Goal: Task Accomplishment & Management: Use online tool/utility

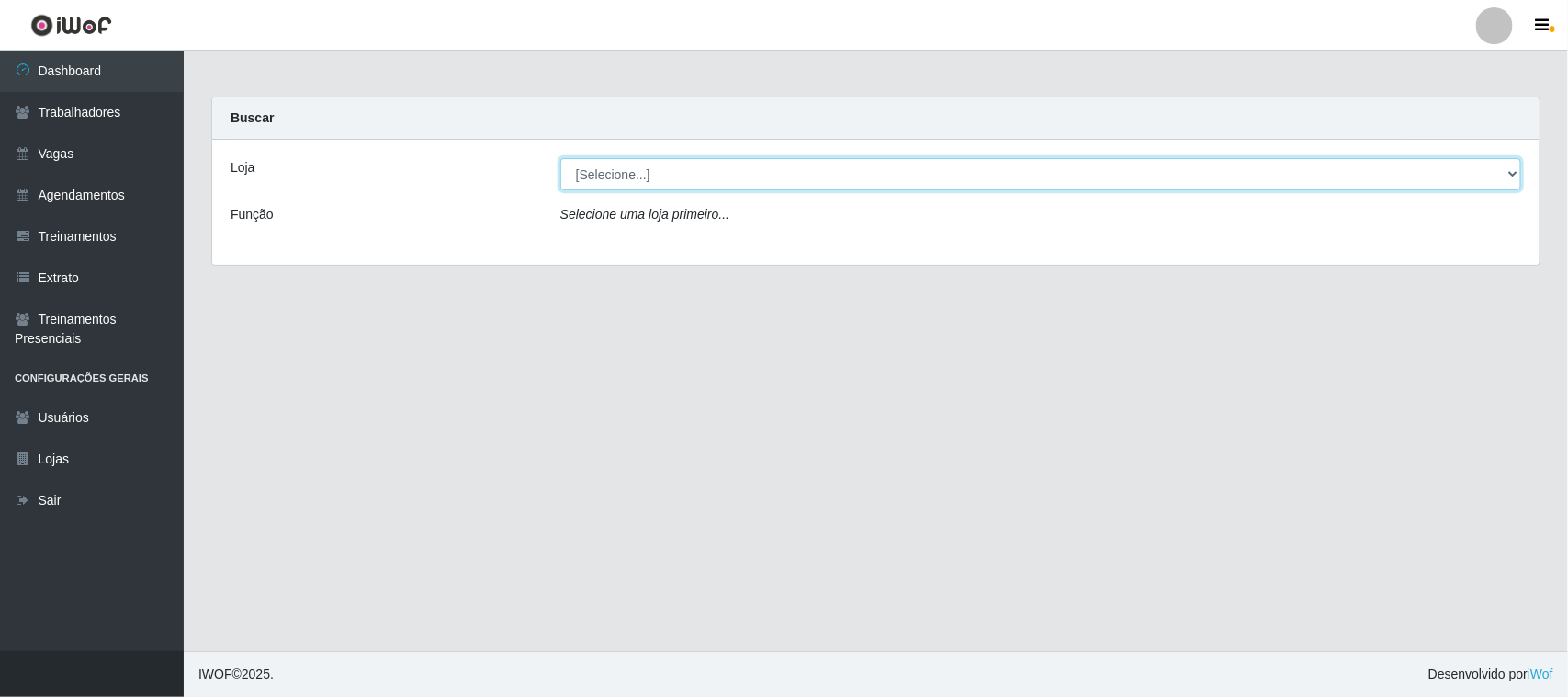
click at [1510, 172] on select "[Selecione...] [GEOGRAPHIC_DATA]" at bounding box center [1041, 174] width 961 height 32
select select "65"
click at [561, 158] on select "[Selecione...] [GEOGRAPHIC_DATA]" at bounding box center [1041, 174] width 961 height 32
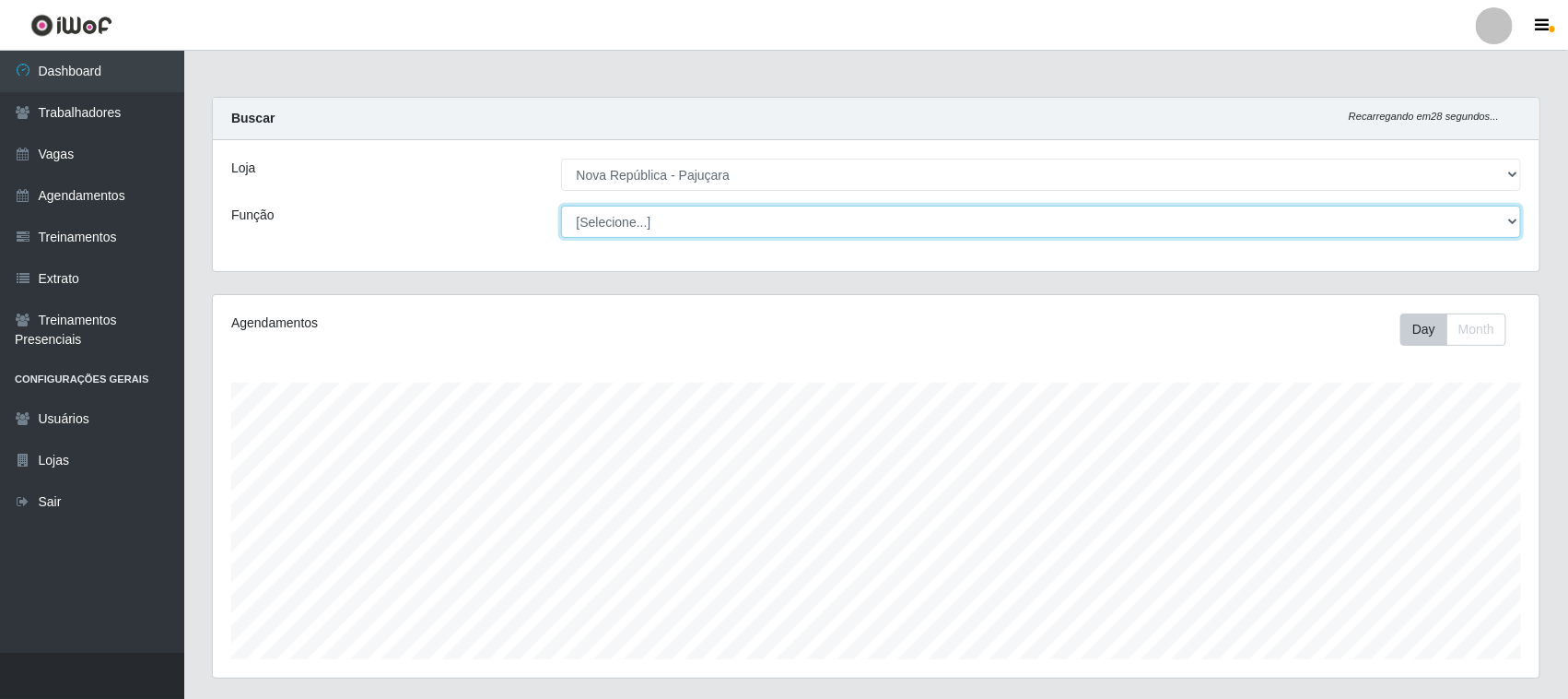
scroll to position [383, 1327]
click at [1511, 222] on select "[Selecione...] Balconista Operador de Caixa Repositor" at bounding box center [1042, 221] width 962 height 32
select select "22"
click at [561, 205] on select "[Selecione...] Balconista Operador de Caixa Repositor" at bounding box center [1042, 221] width 962 height 32
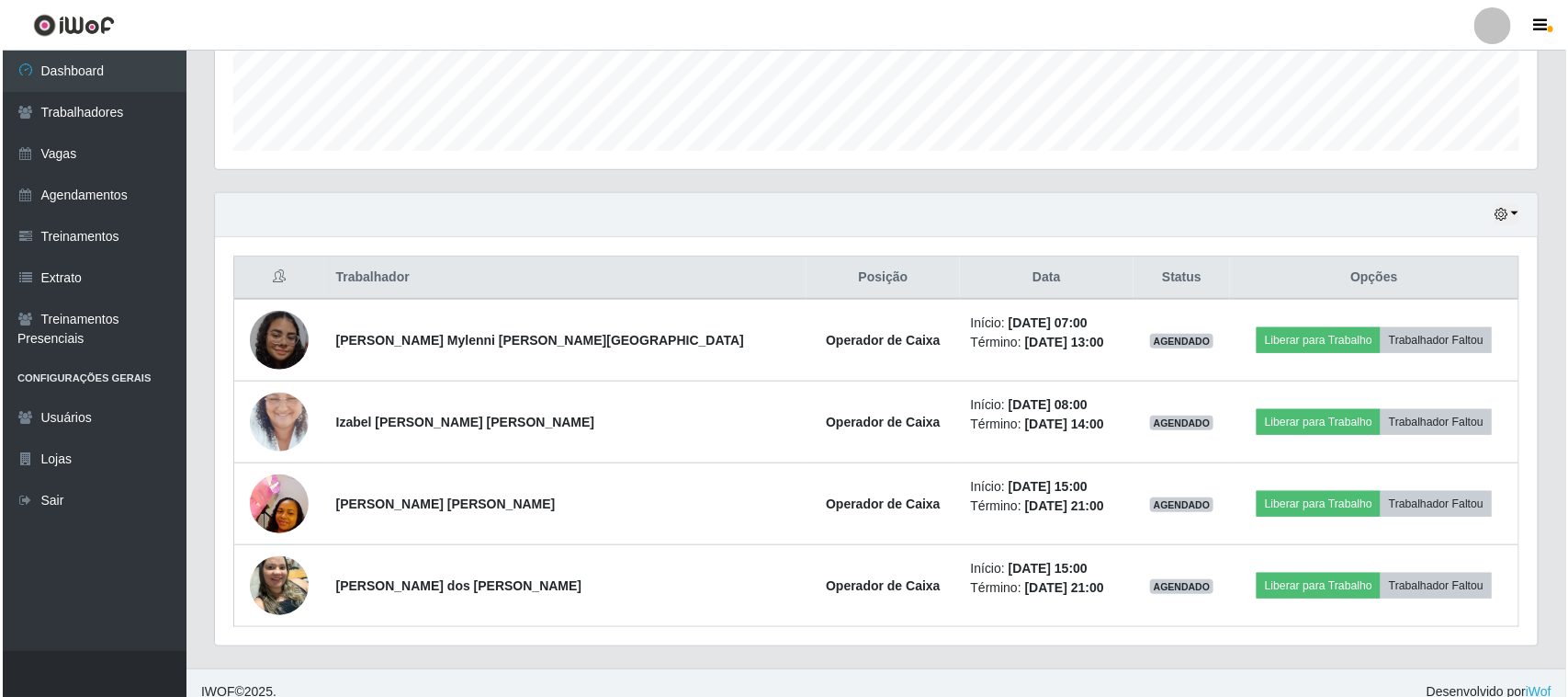
scroll to position [526, 0]
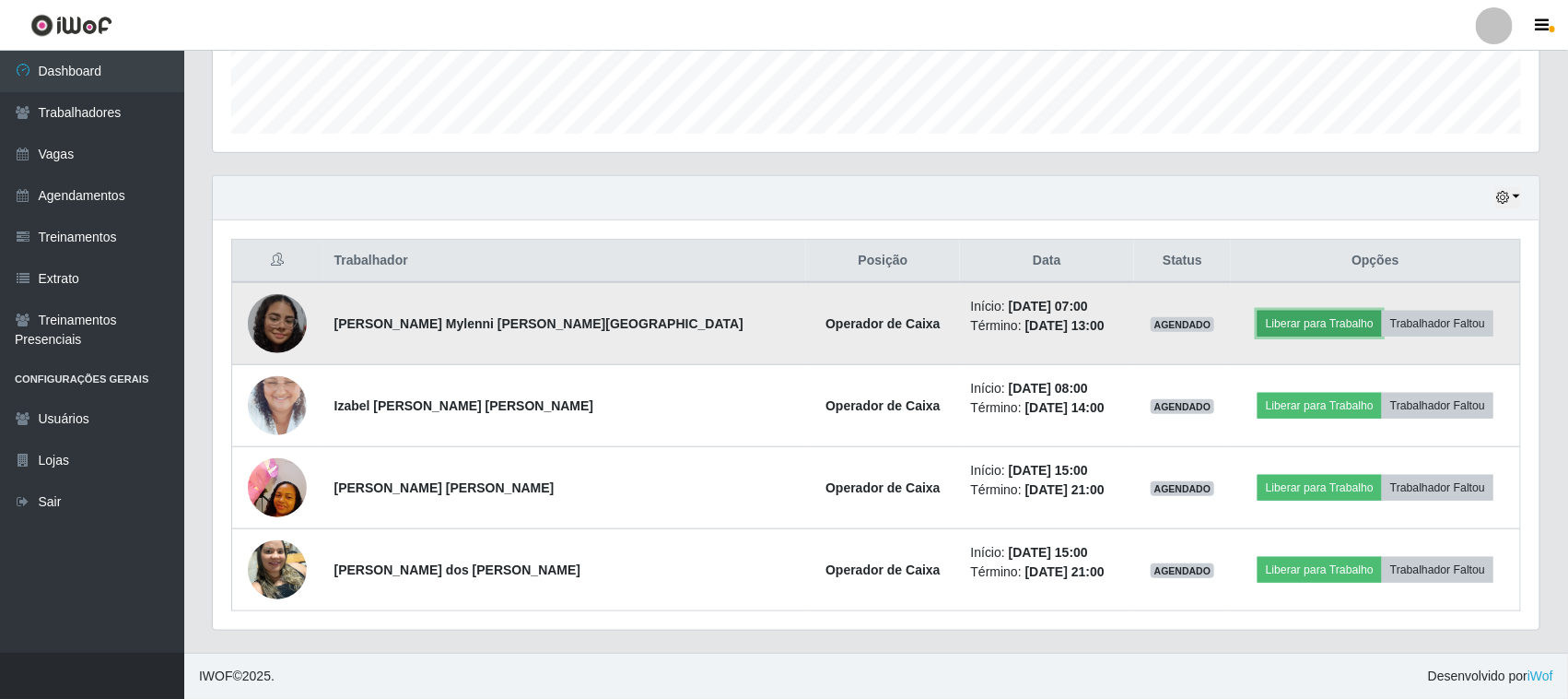
click at [1269, 327] on button "Liberar para Trabalho" at bounding box center [1320, 323] width 124 height 25
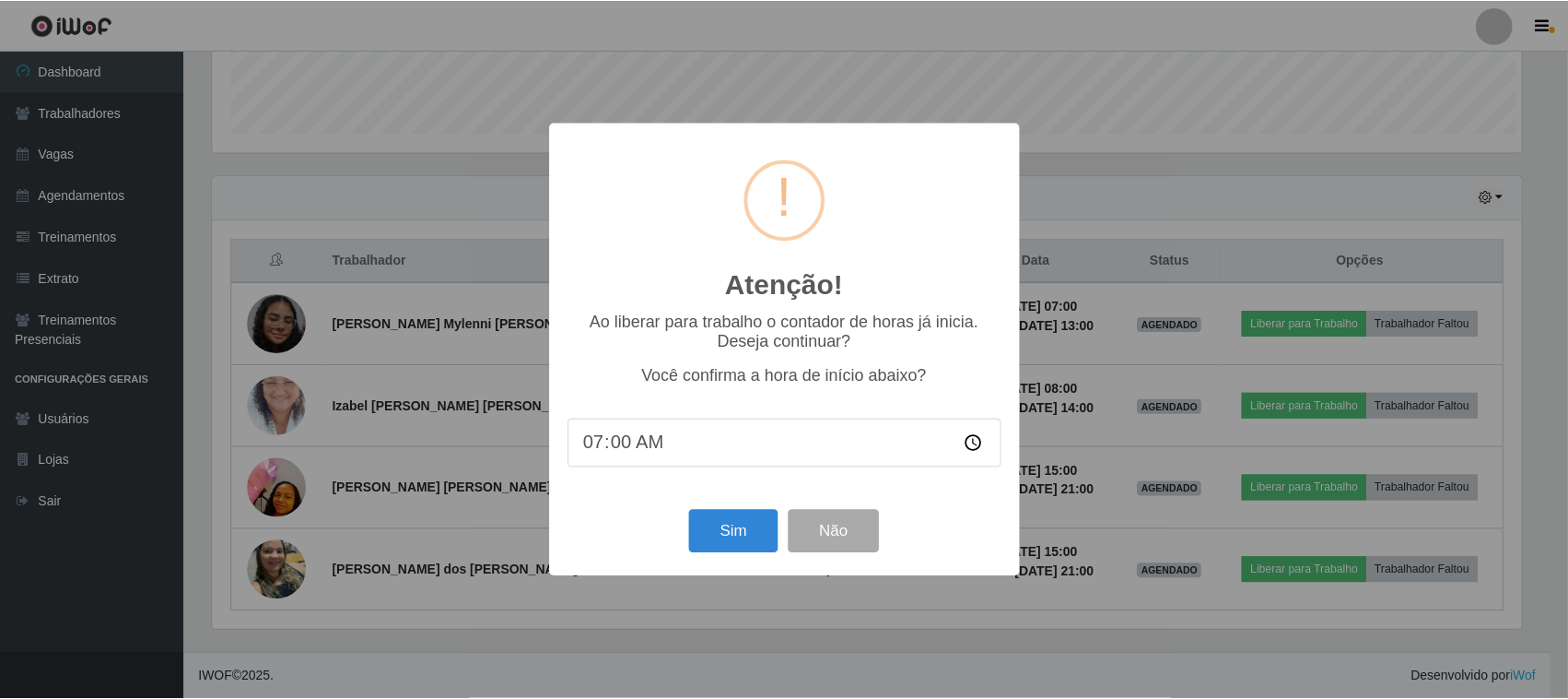
scroll to position [383, 1314]
click at [735, 545] on button "Sim" at bounding box center [736, 531] width 89 height 43
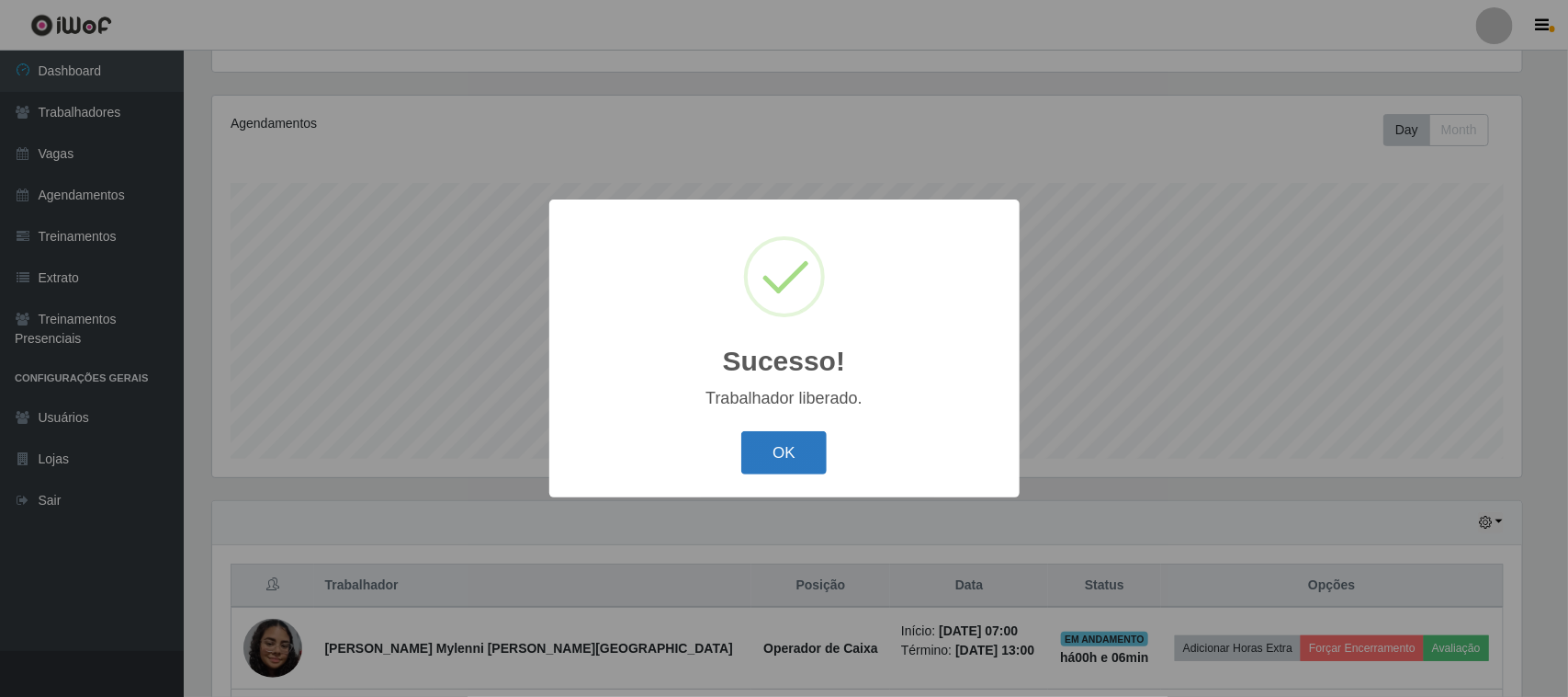
click at [788, 464] on button "OK" at bounding box center [784, 453] width 85 height 43
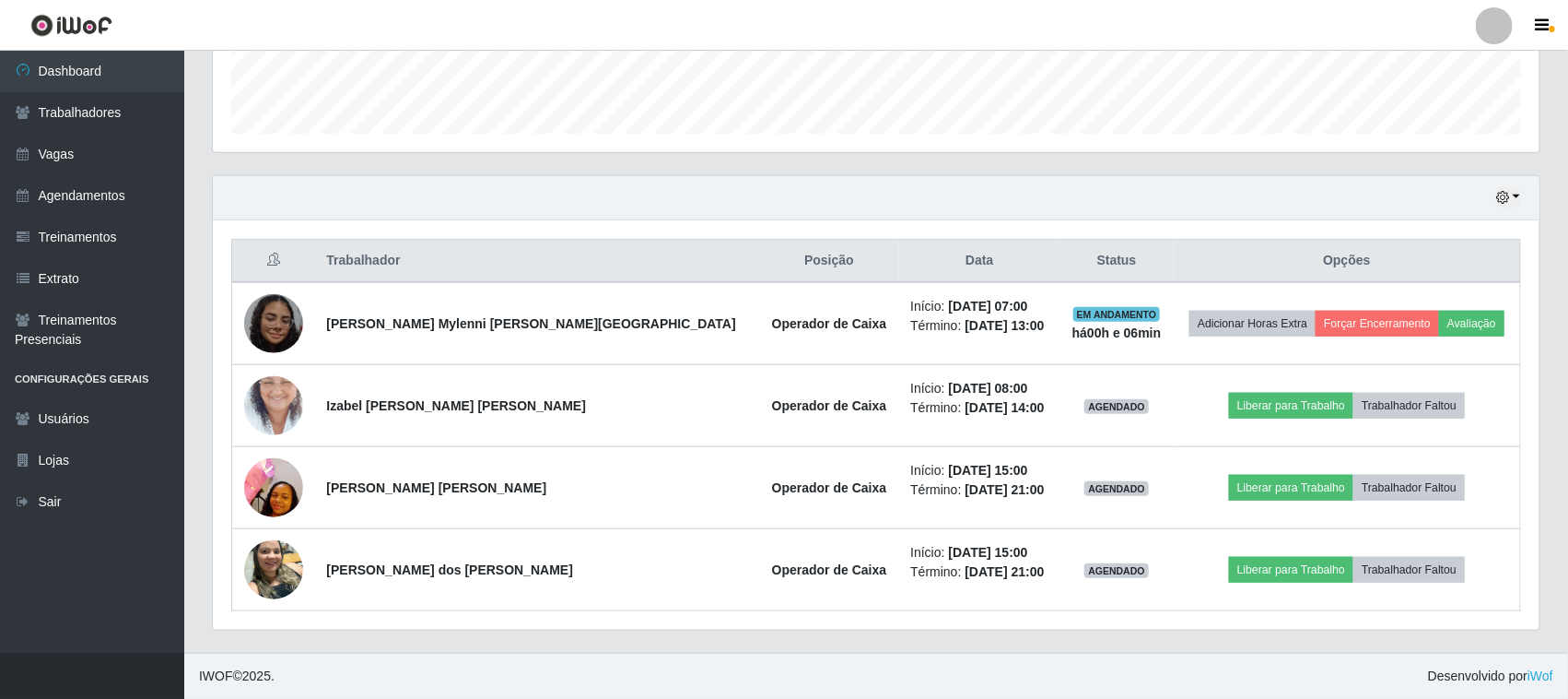
scroll to position [528, 0]
click at [1521, 192] on button "button" at bounding box center [1508, 198] width 25 height 22
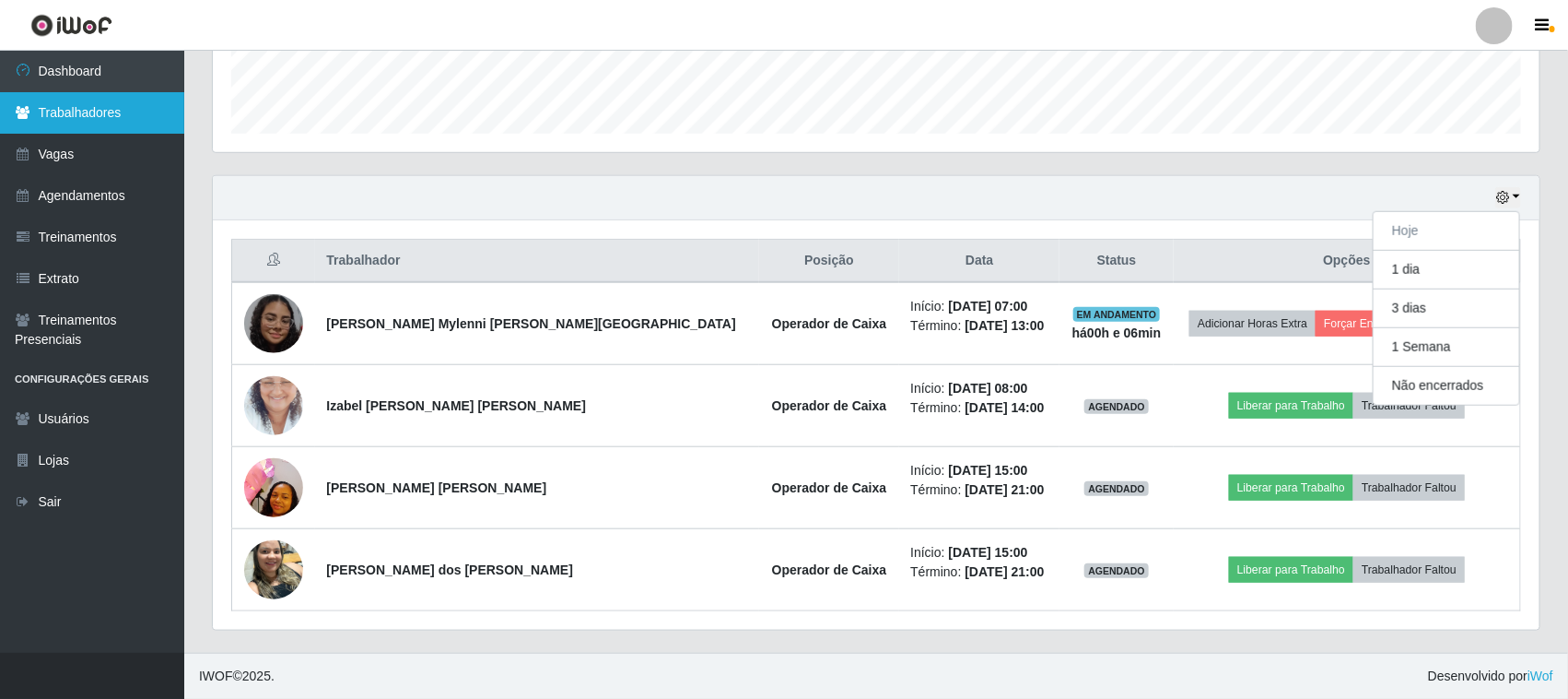
click at [61, 106] on link "Trabalhadores" at bounding box center [92, 113] width 185 height 41
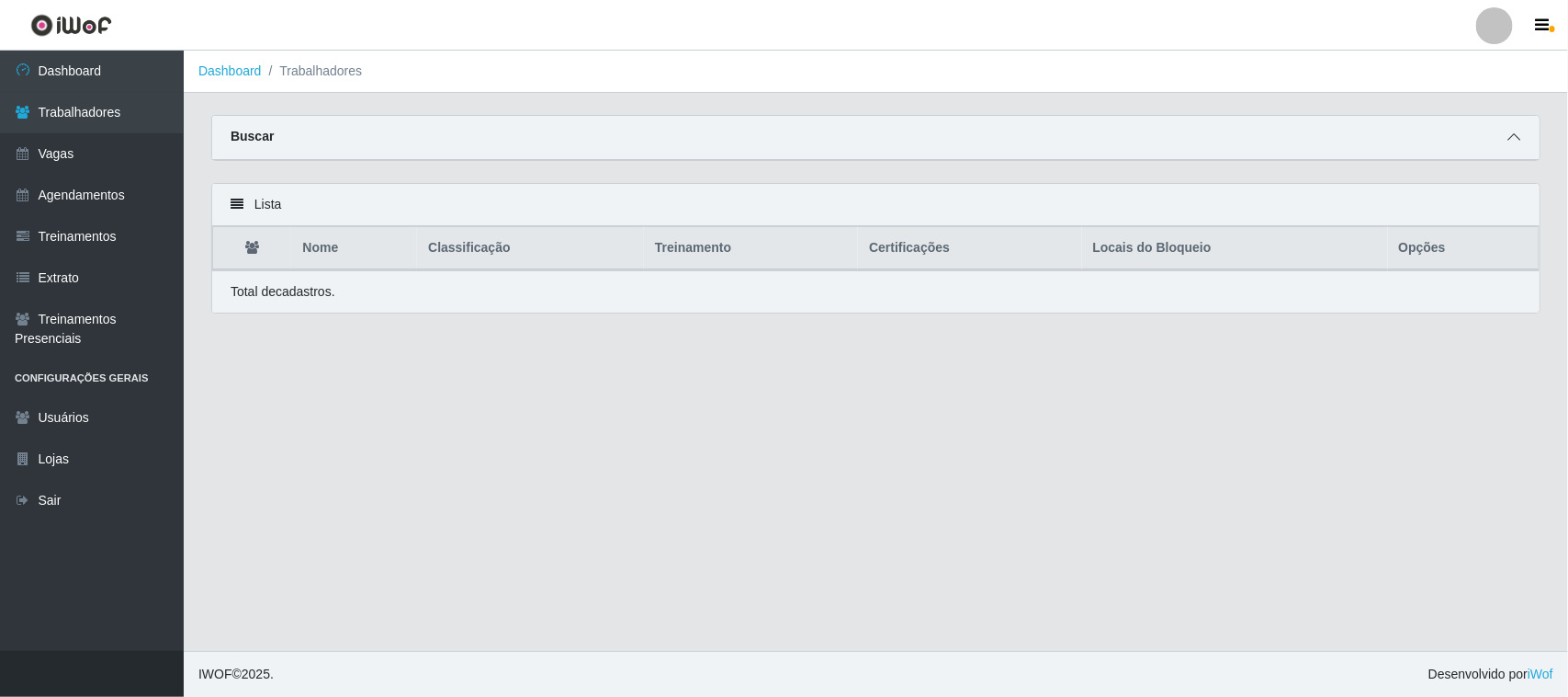
click at [1516, 141] on icon at bounding box center [1514, 137] width 13 height 13
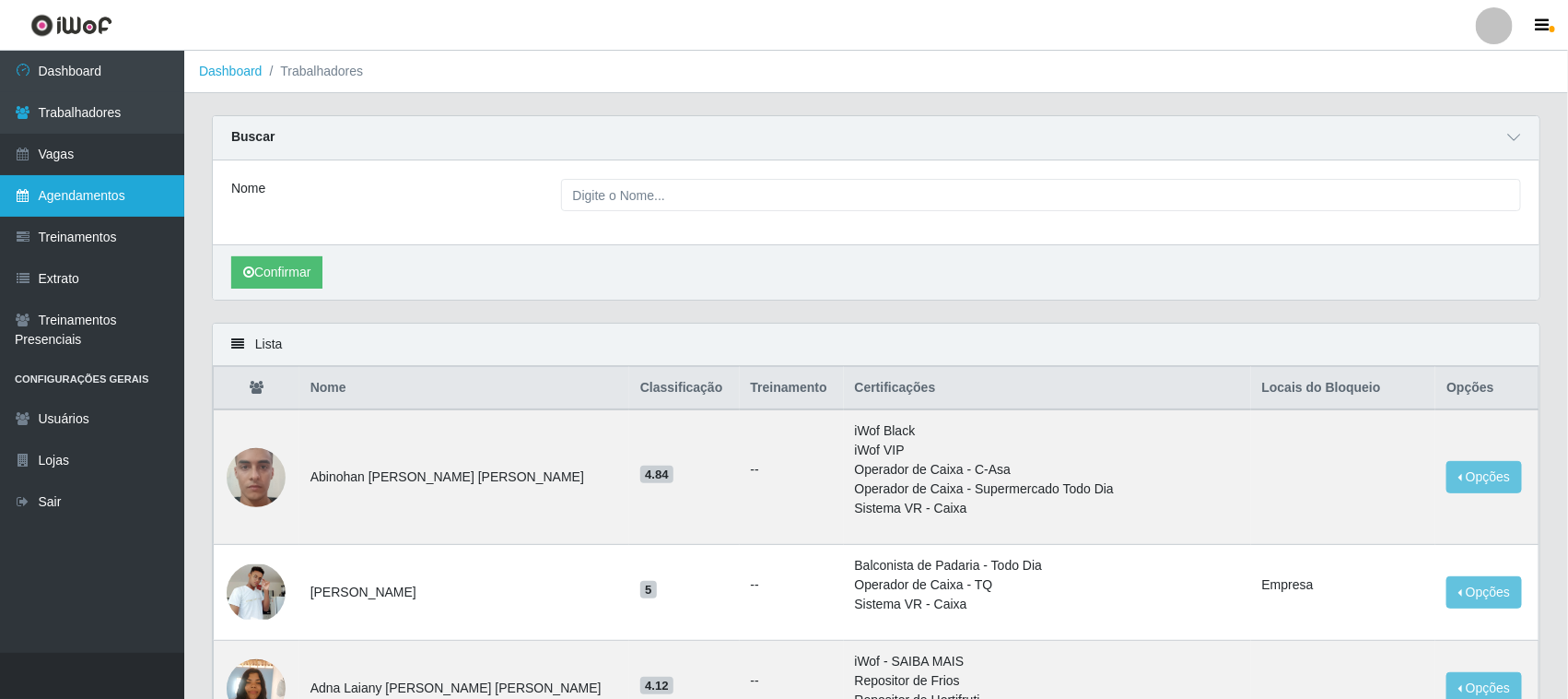
click at [65, 183] on link "Agendamentos" at bounding box center [92, 196] width 185 height 41
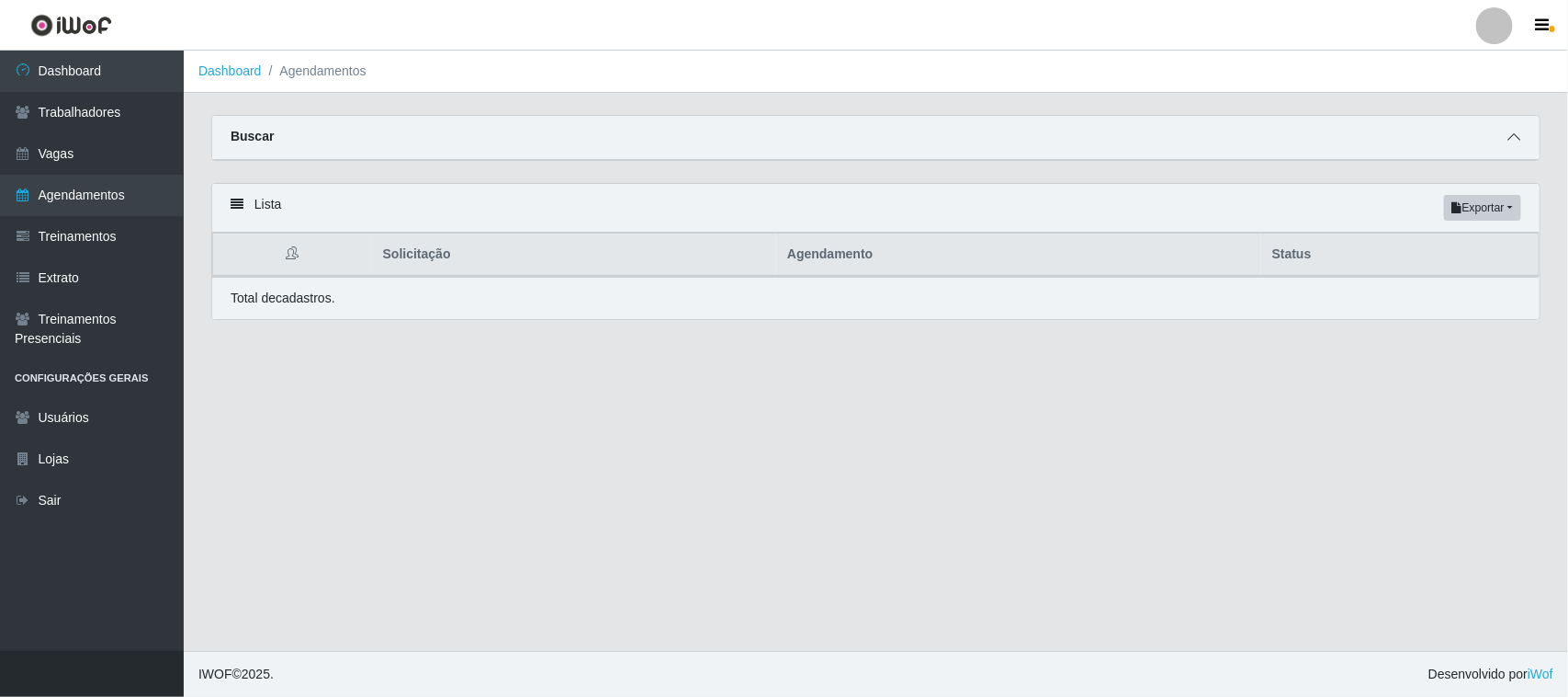
click at [1510, 141] on icon at bounding box center [1514, 137] width 13 height 13
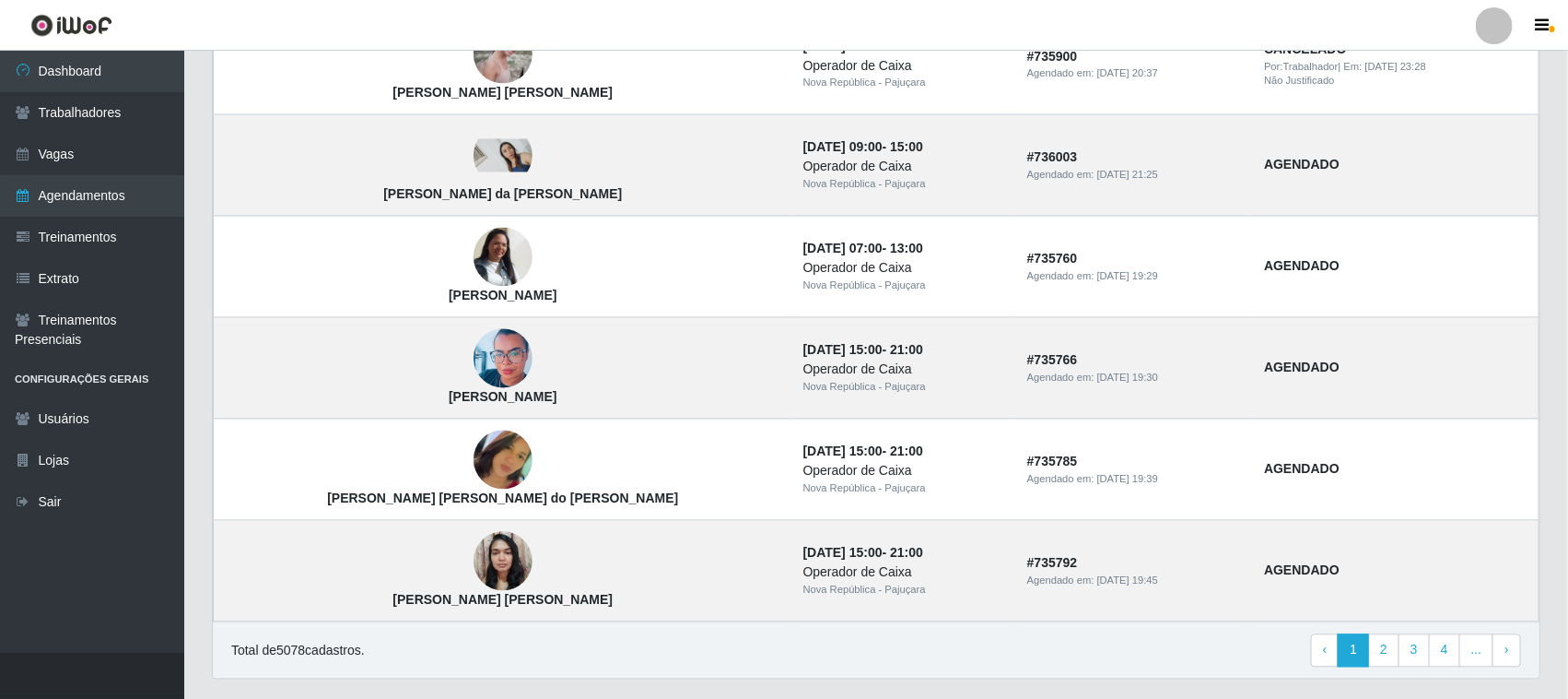
scroll to position [1552, 0]
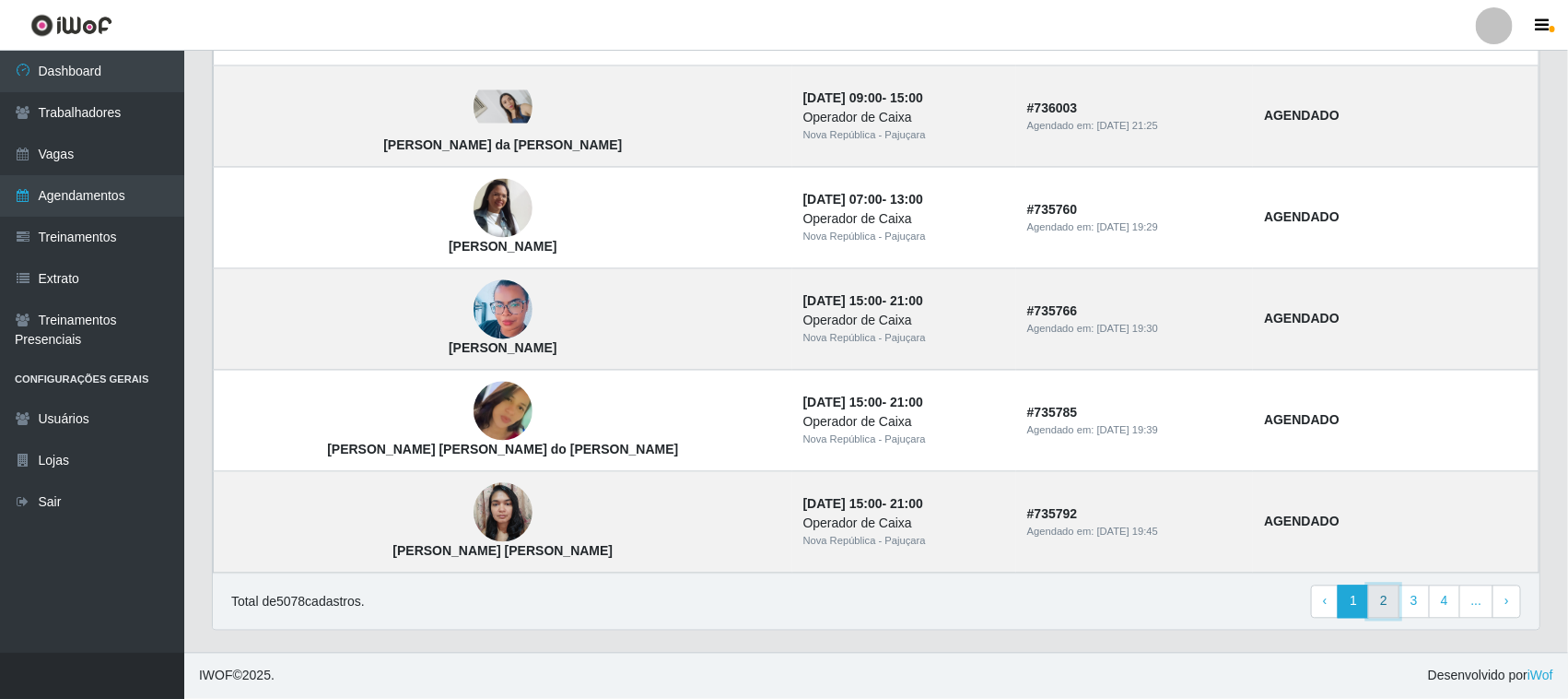
click at [1389, 604] on link "2" at bounding box center [1383, 601] width 31 height 33
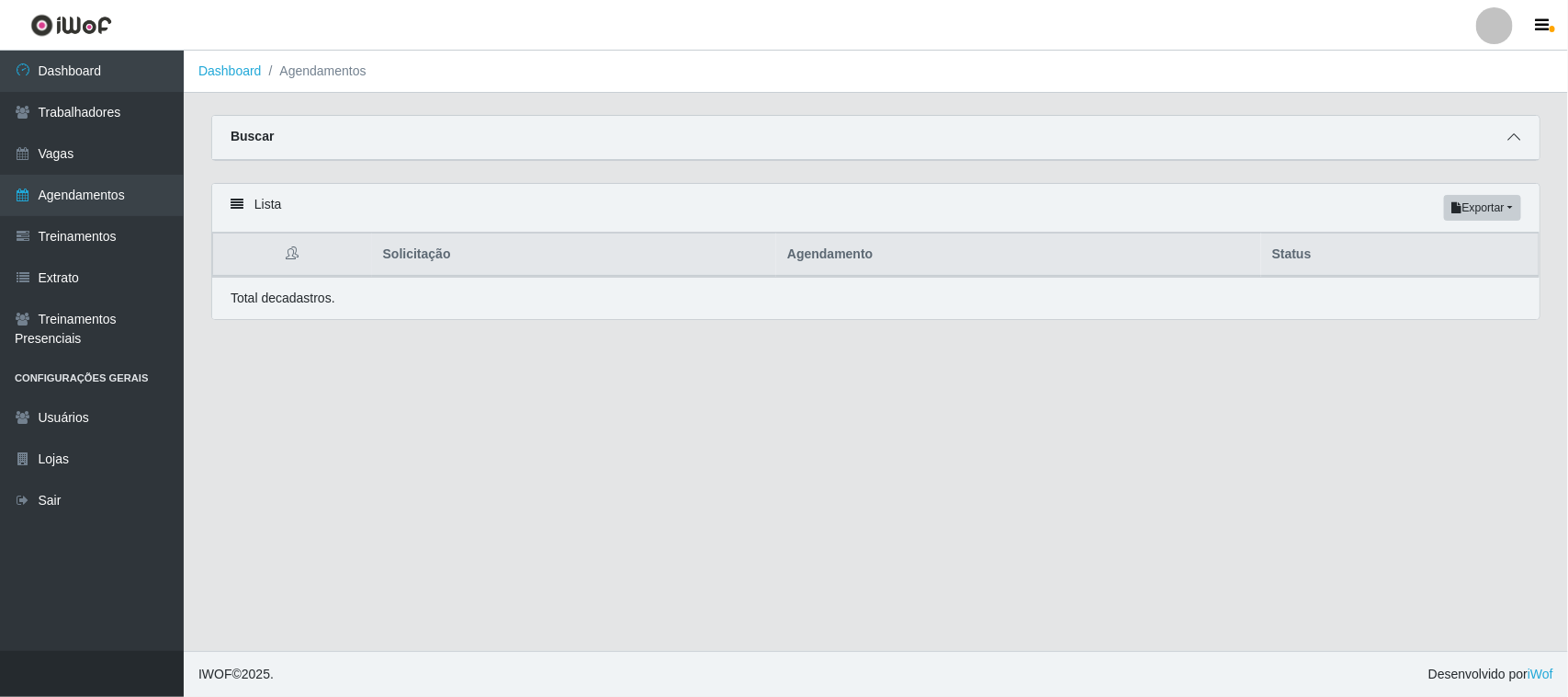
click at [1517, 139] on icon at bounding box center [1514, 137] width 13 height 13
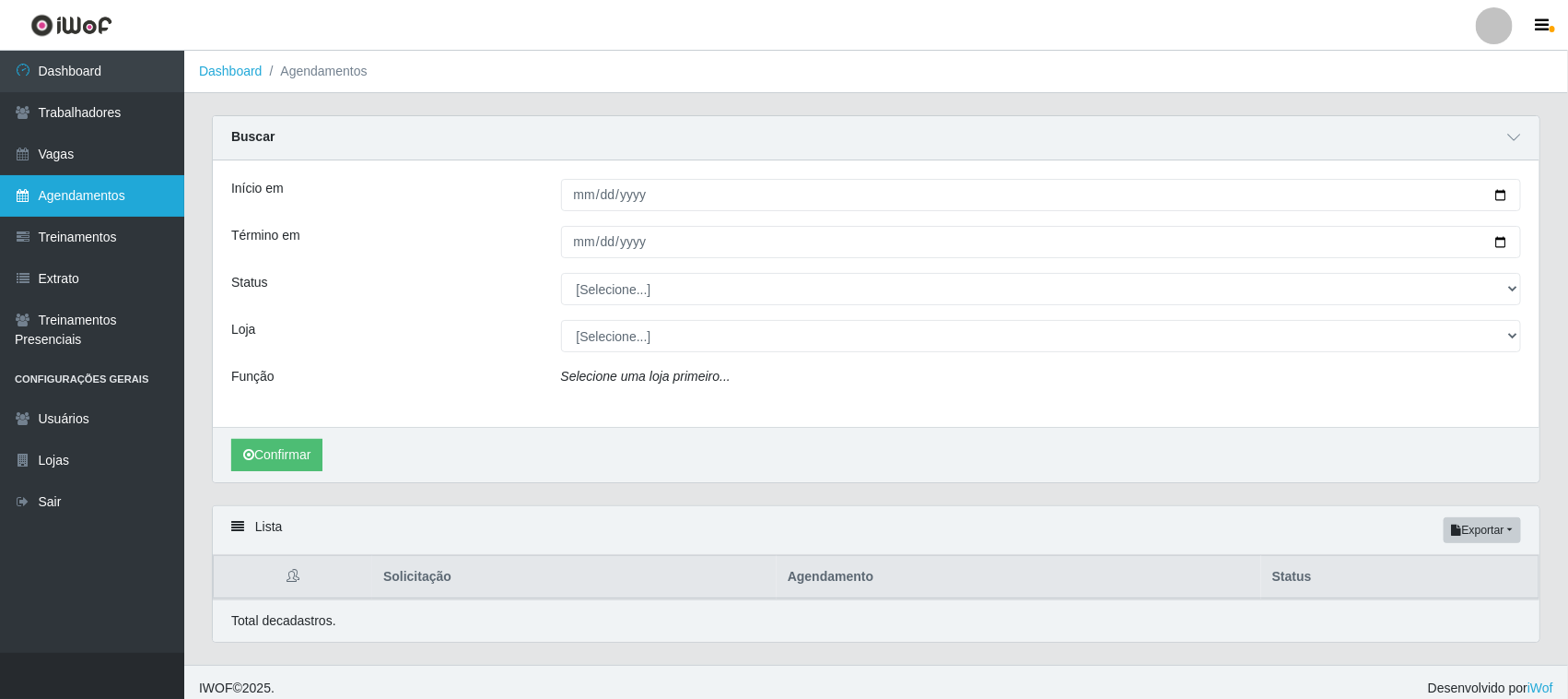
click at [35, 194] on link "Agendamentos" at bounding box center [92, 196] width 185 height 41
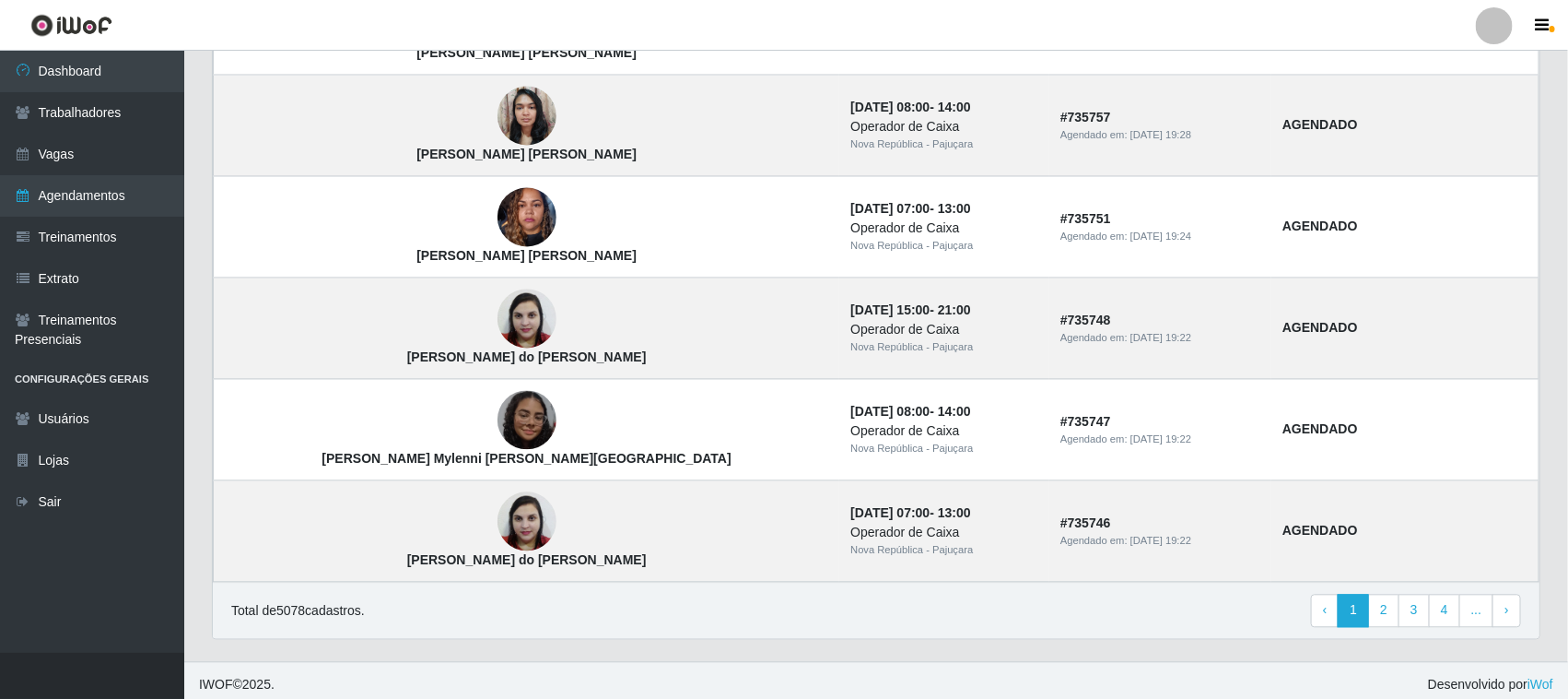
scroll to position [1552, 0]
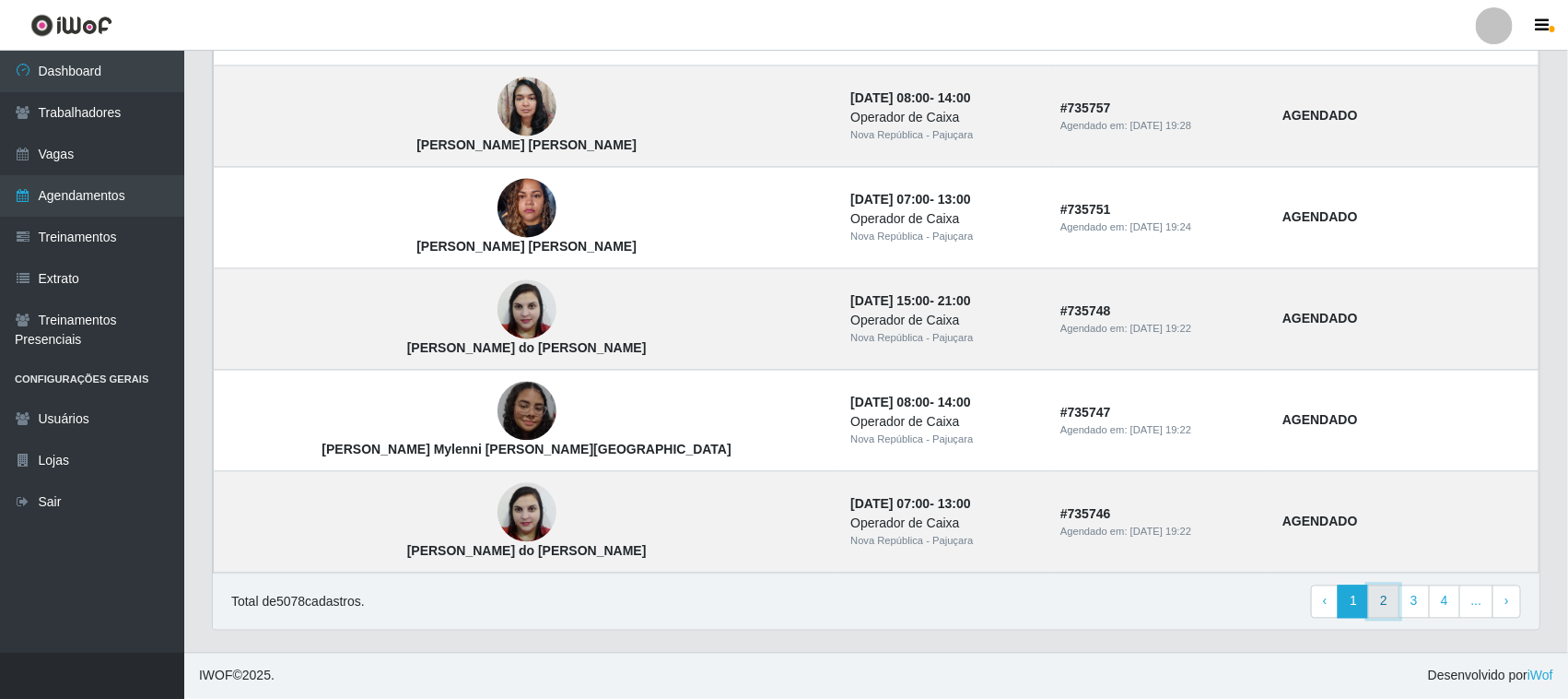
click at [1384, 601] on link "2" at bounding box center [1383, 601] width 31 height 33
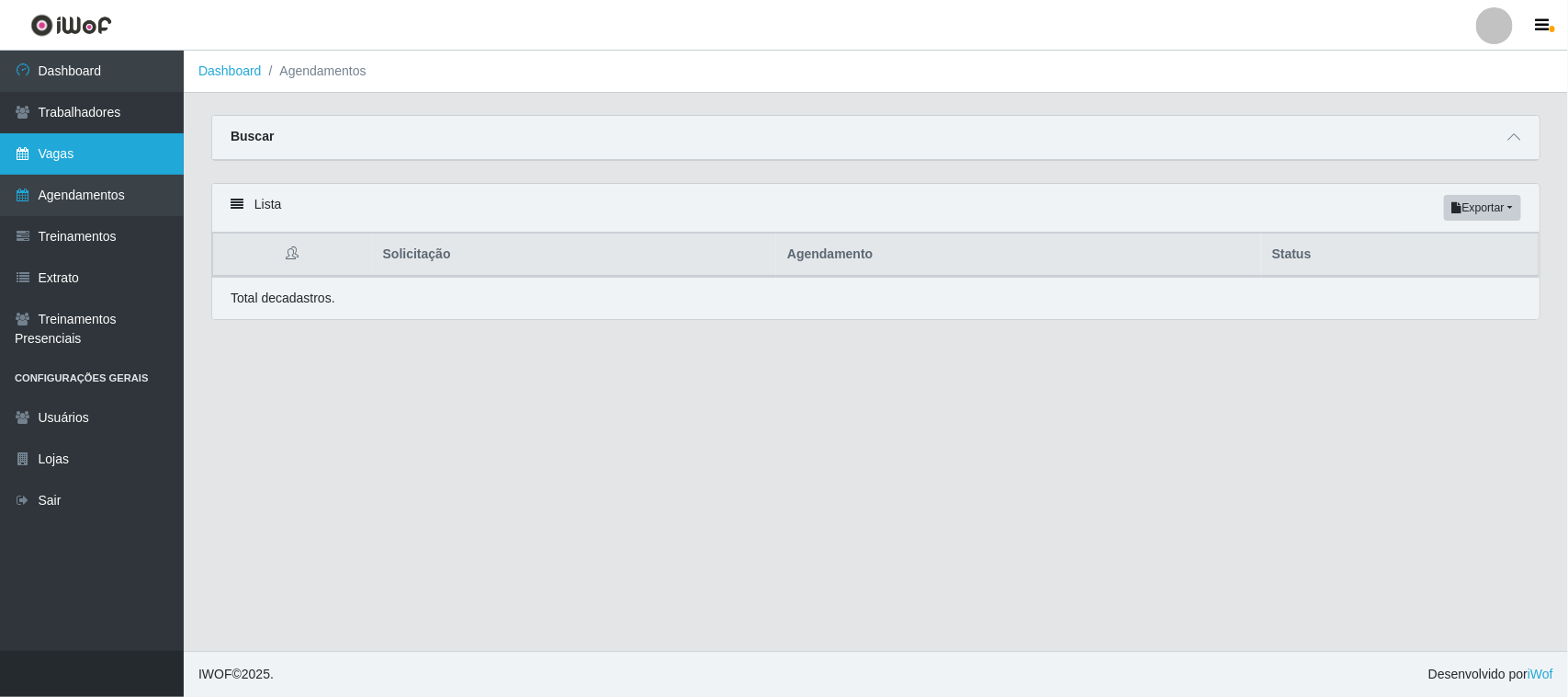
click at [58, 146] on link "Vagas" at bounding box center [92, 154] width 184 height 41
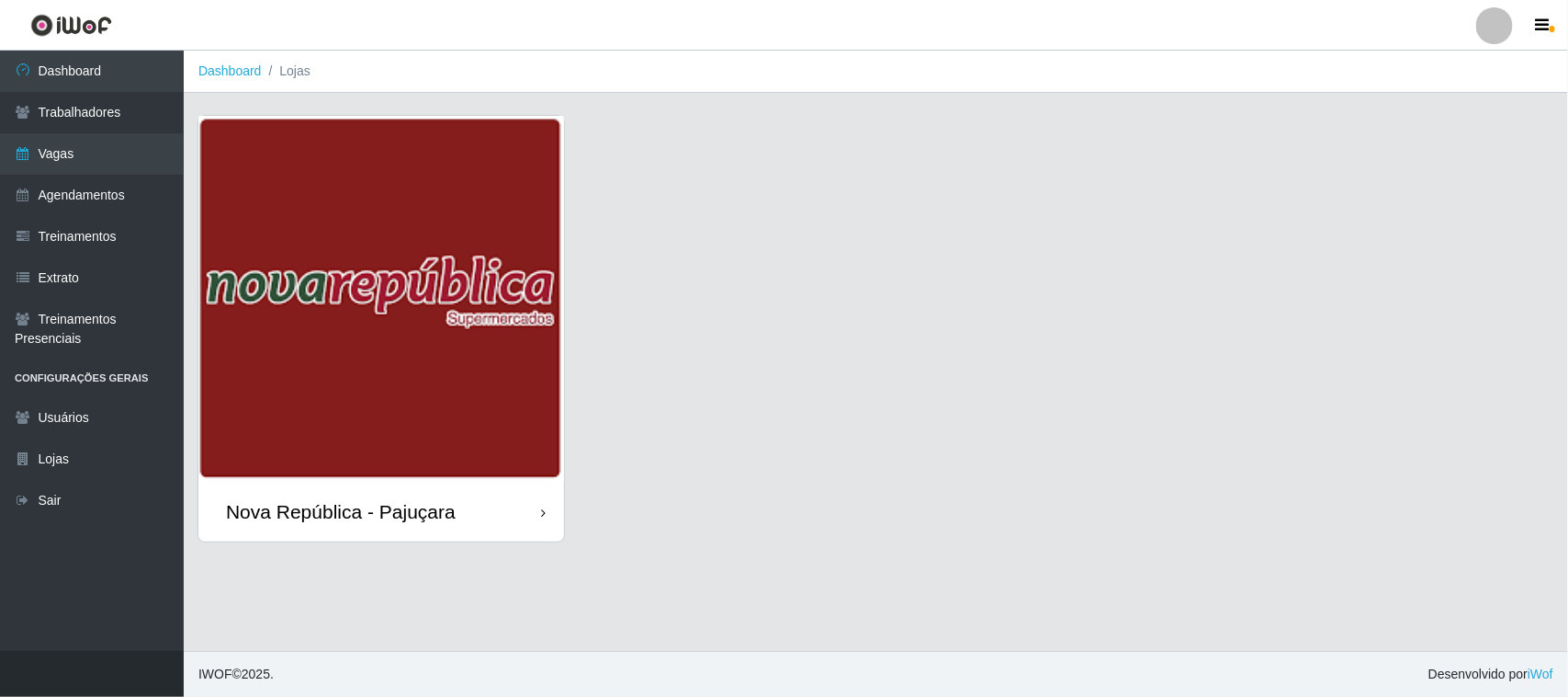
click at [361, 341] on img at bounding box center [380, 298] width 365 height 365
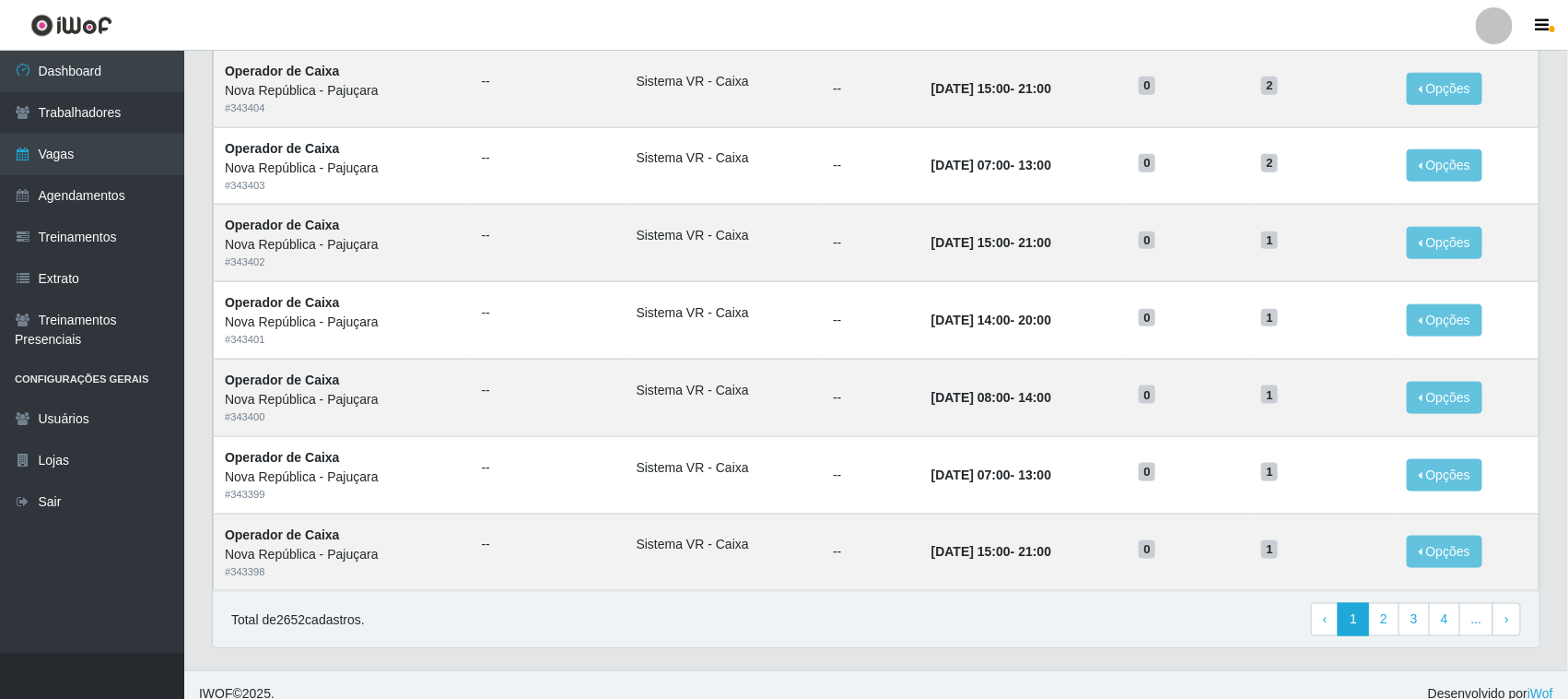
scroll to position [868, 0]
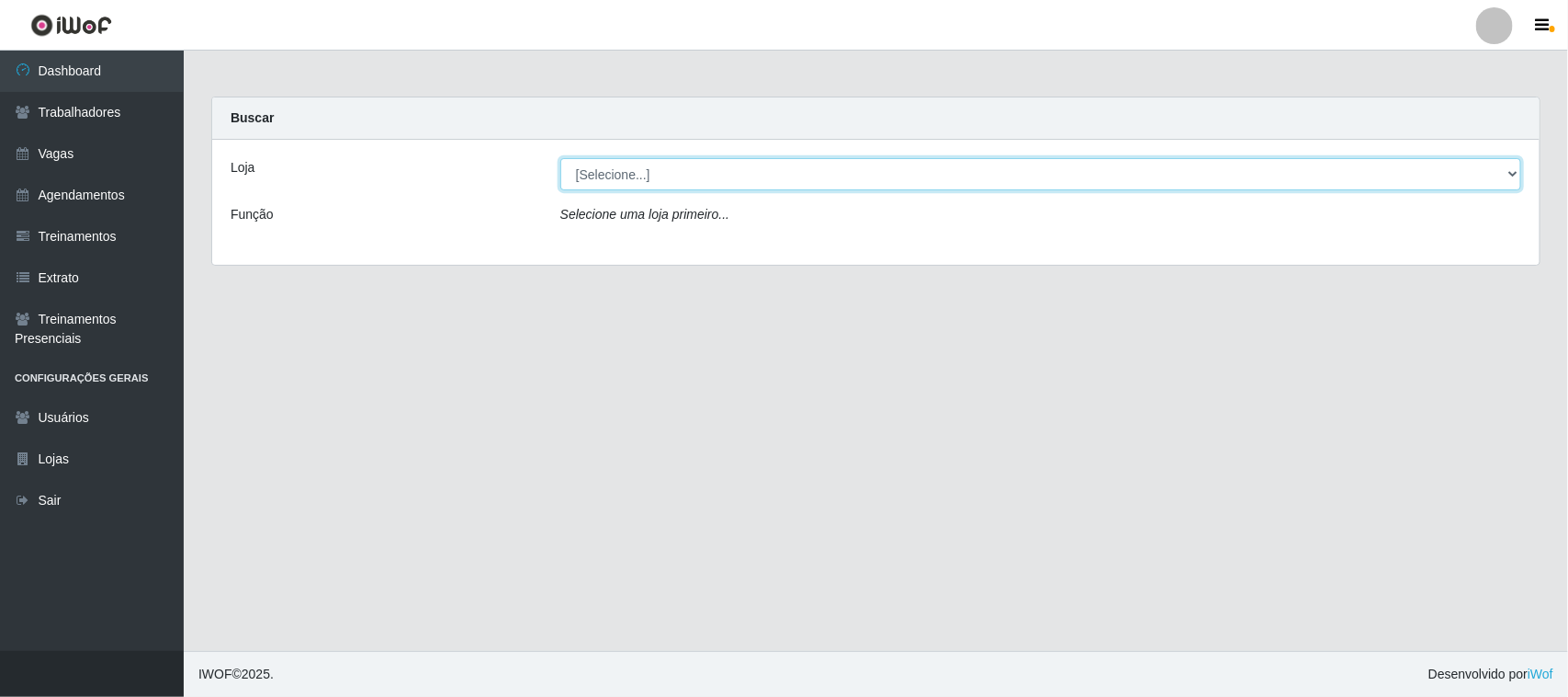
click at [1517, 170] on select "[Selecione...] [GEOGRAPHIC_DATA]" at bounding box center [1041, 174] width 961 height 32
select select "65"
click at [561, 158] on select "[Selecione...] [GEOGRAPHIC_DATA]" at bounding box center [1041, 174] width 961 height 32
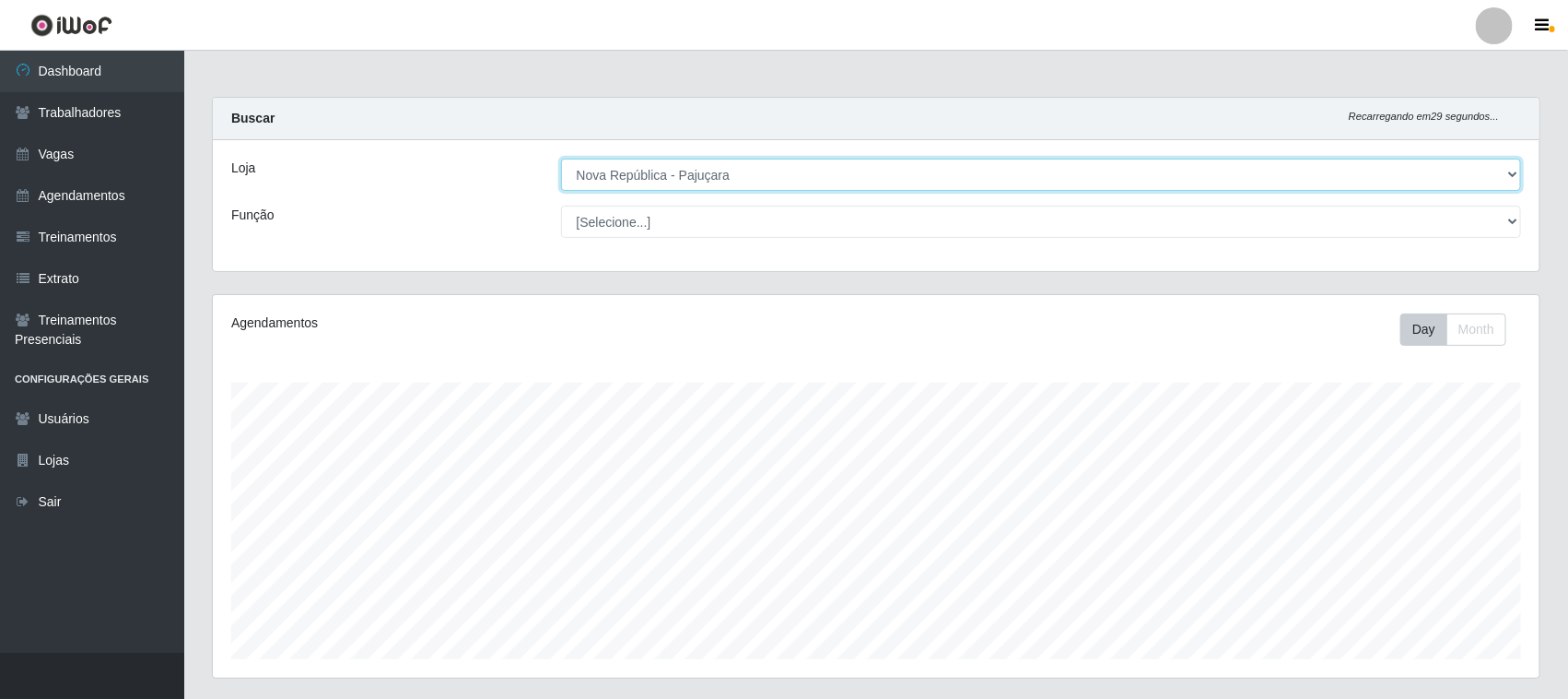
scroll to position [383, 1327]
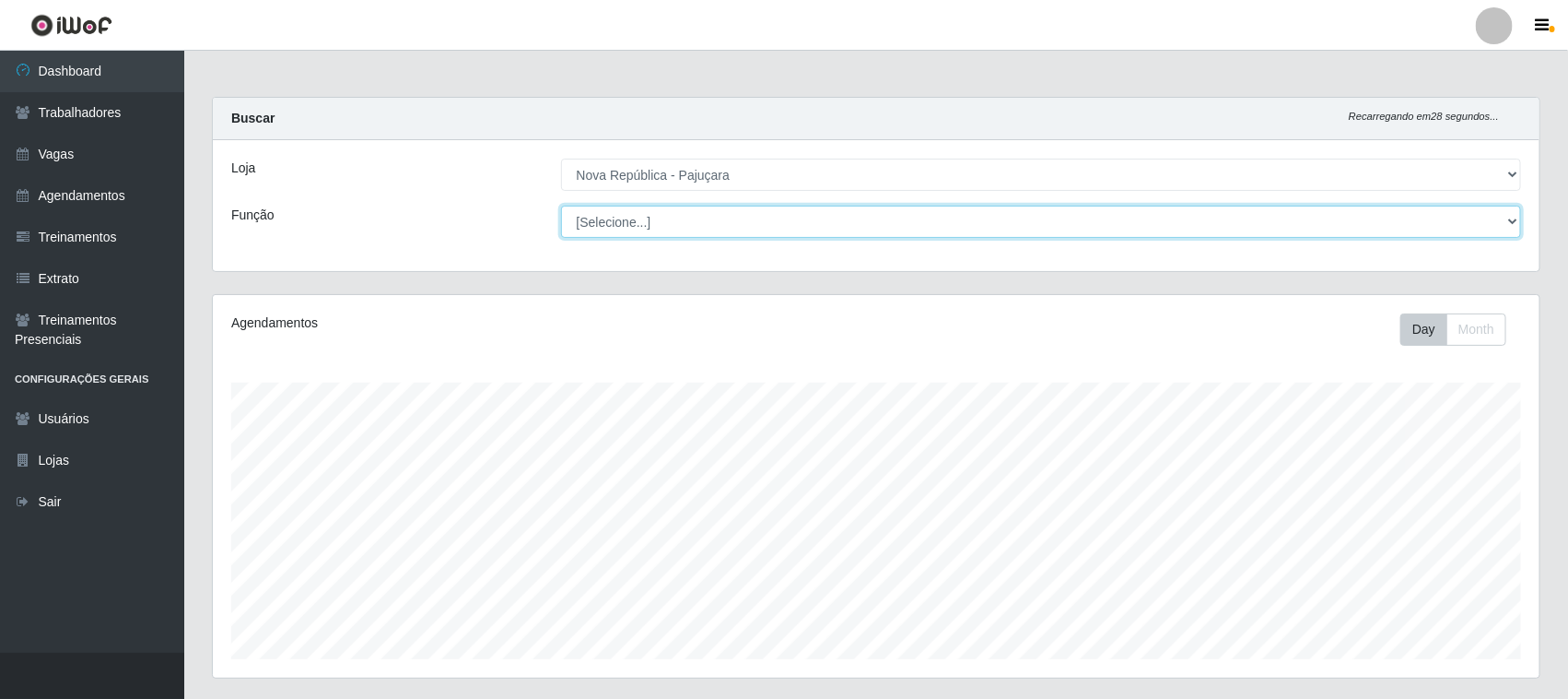
click at [1495, 219] on select "[Selecione...] Balconista Operador de Caixa Repositor" at bounding box center [1042, 221] width 962 height 32
select select "22"
click at [561, 205] on select "[Selecione...] Balconista Operador de Caixa Repositor" at bounding box center [1042, 221] width 962 height 32
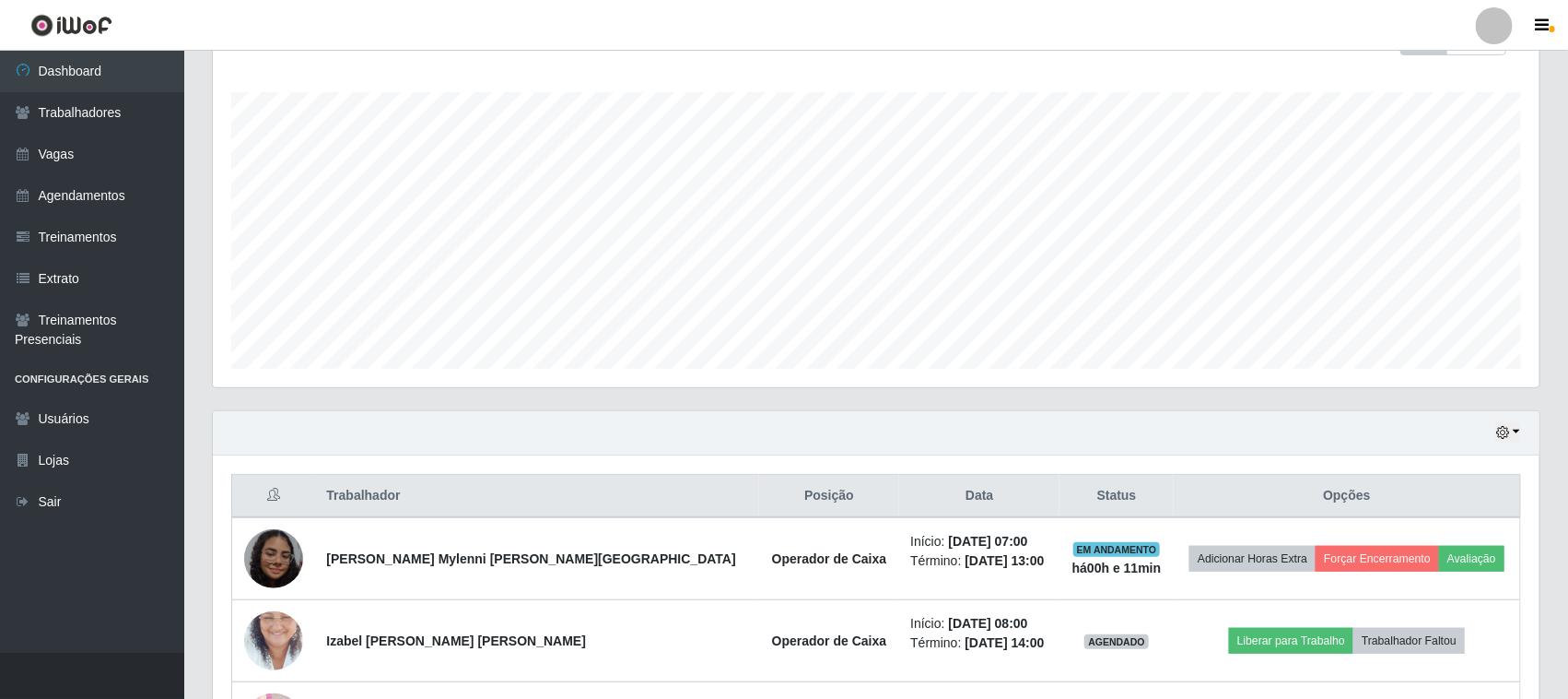
scroll to position [430, 0]
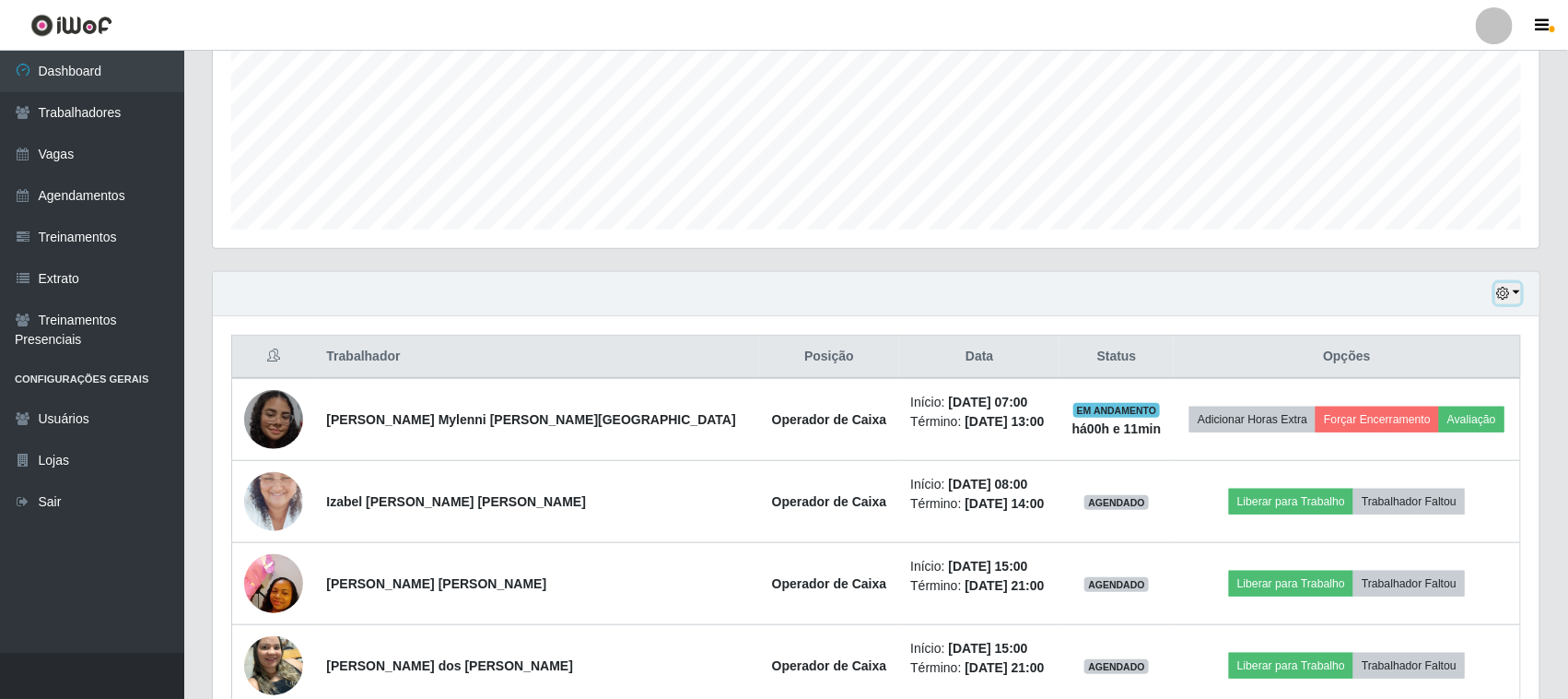
click at [1521, 291] on button "button" at bounding box center [1508, 293] width 25 height 22
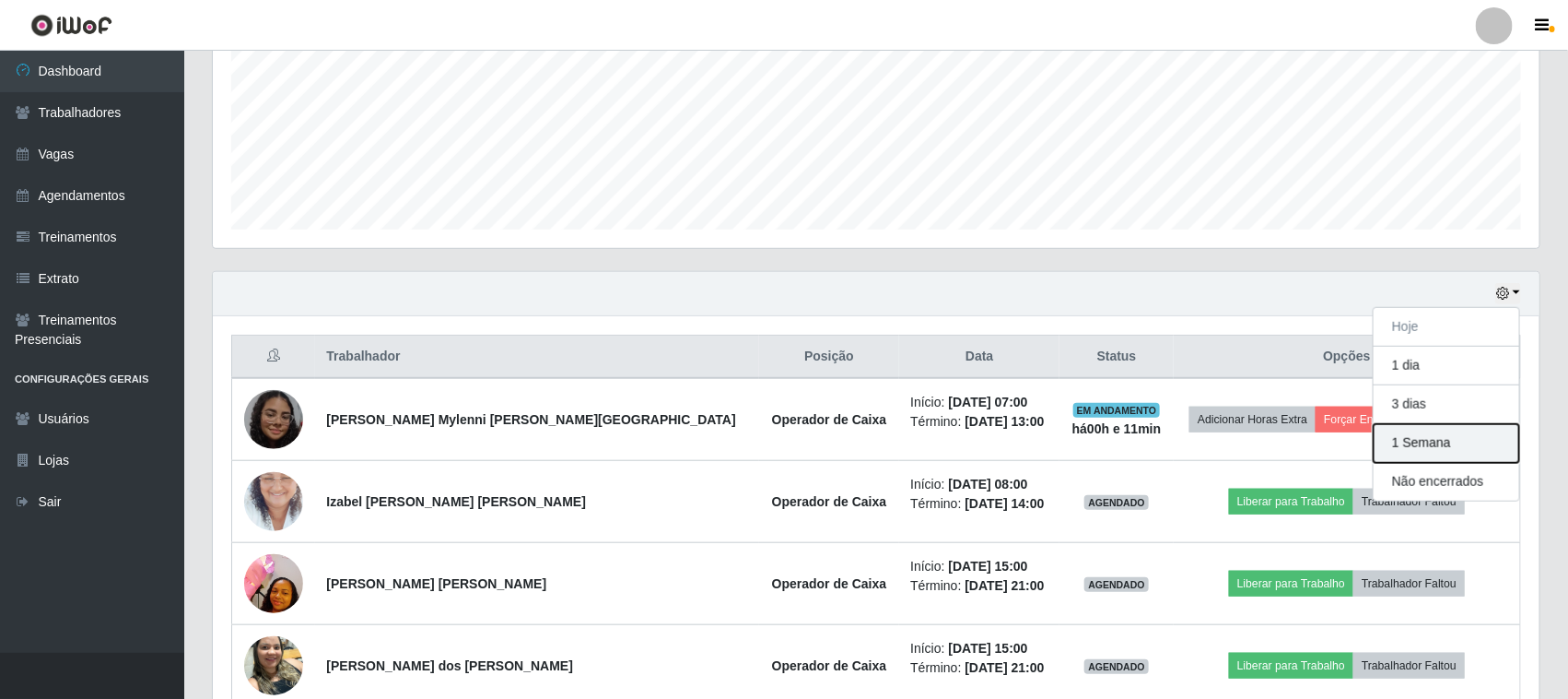
click at [1426, 449] on button "1 Semana" at bounding box center [1447, 443] width 146 height 39
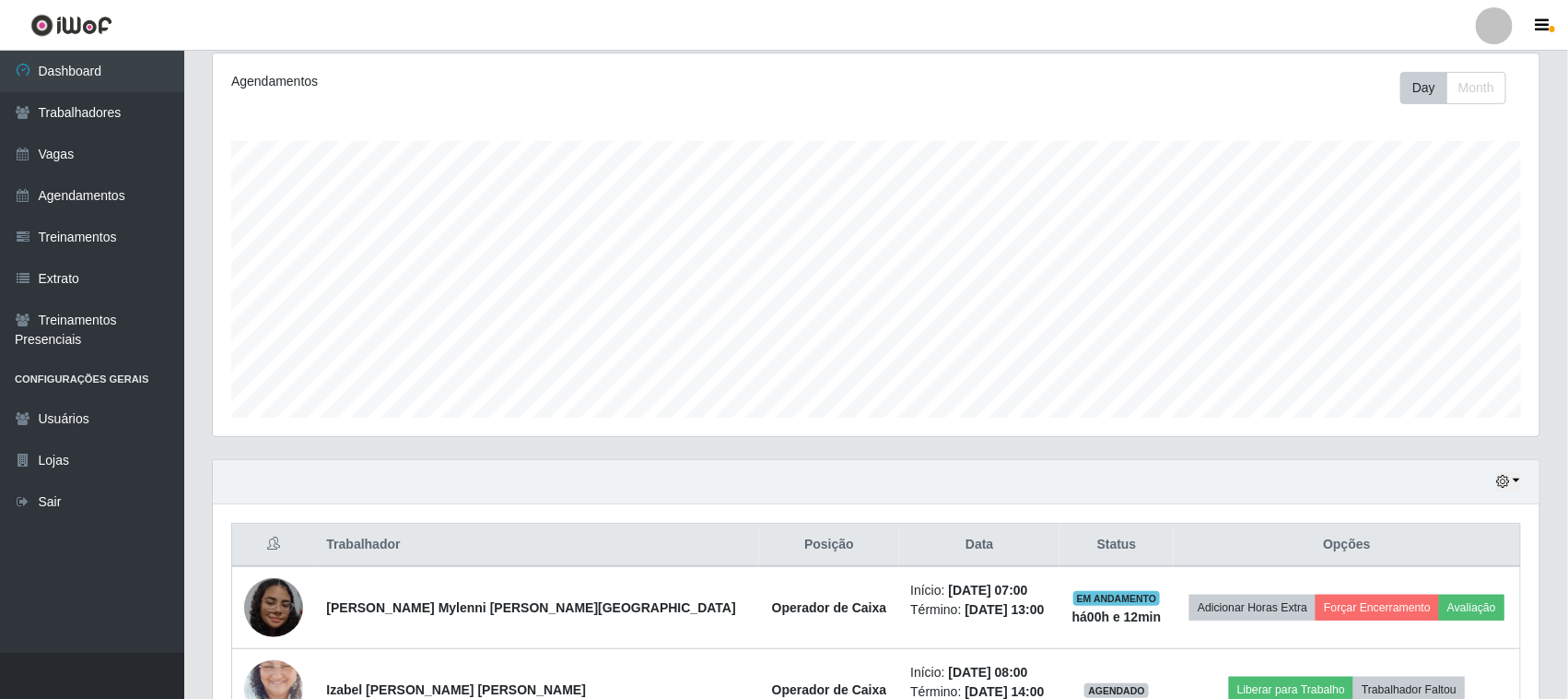
scroll to position [0, 0]
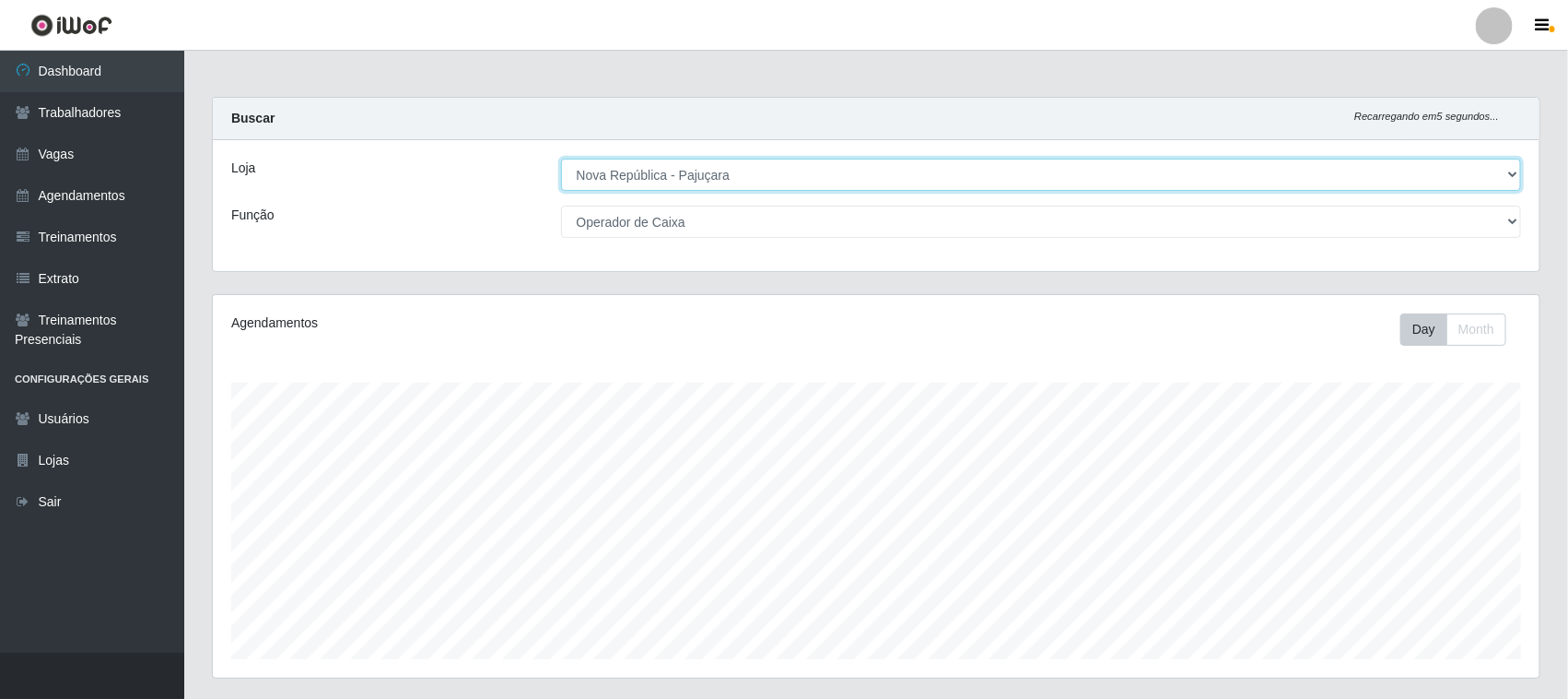
click at [1508, 171] on select "[Selecione...] [GEOGRAPHIC_DATA]" at bounding box center [1042, 174] width 962 height 32
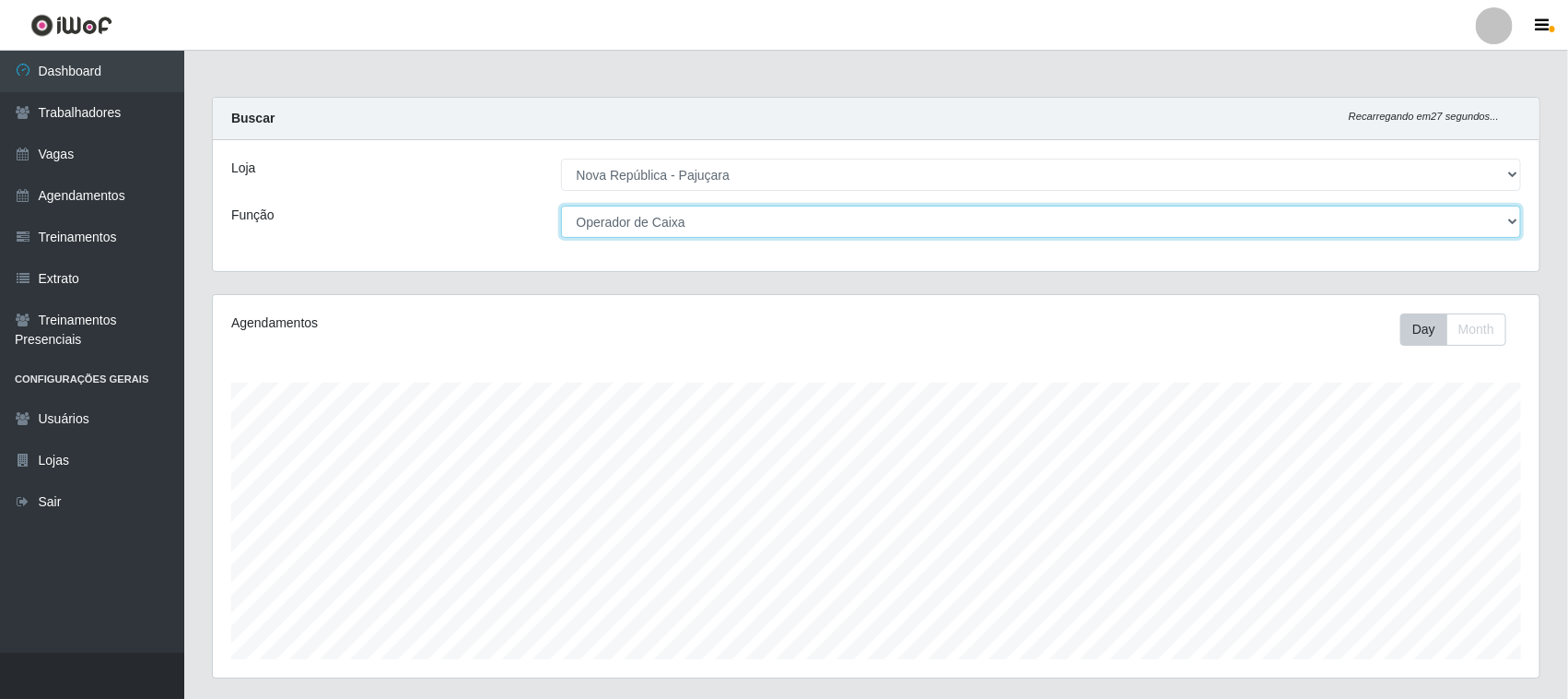
click at [1502, 224] on select "[Selecione...] Balconista Operador de Caixa Repositor" at bounding box center [1042, 221] width 962 height 32
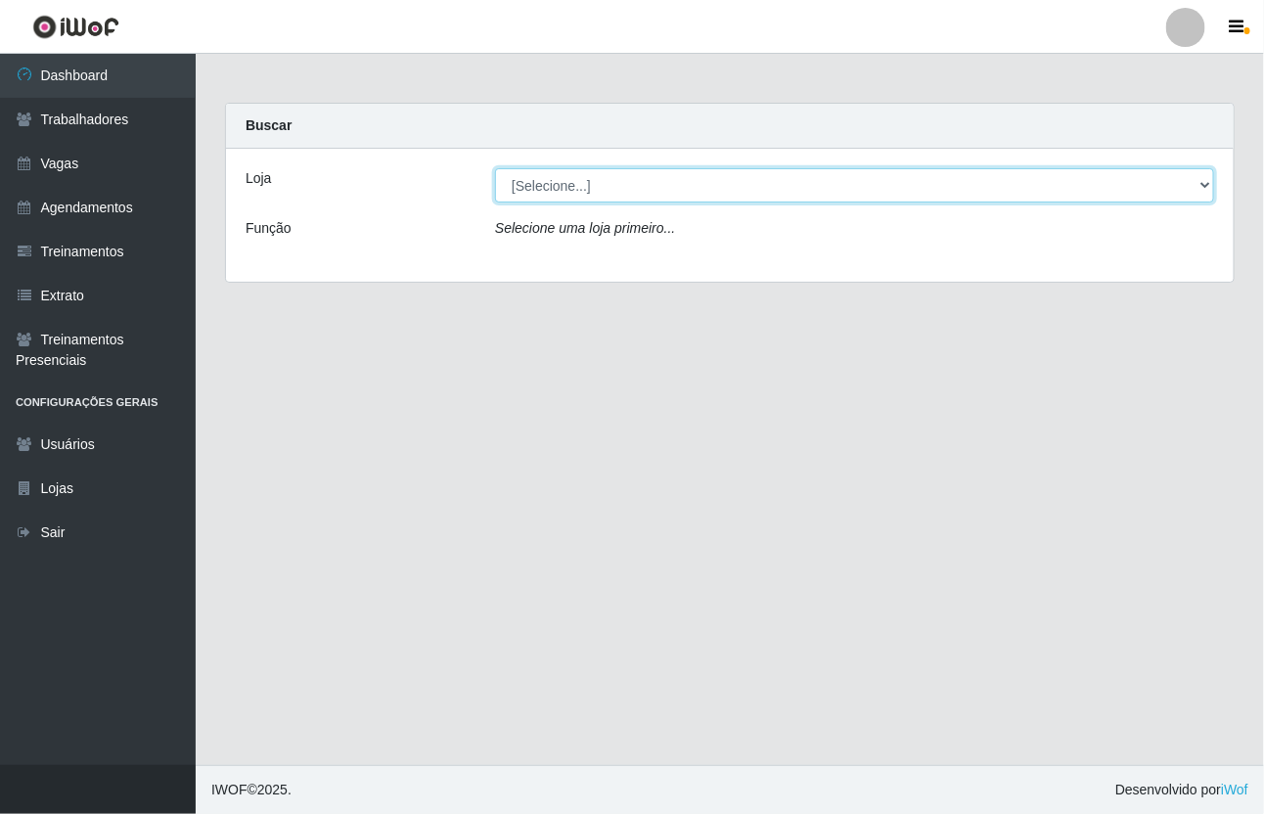
click at [1207, 177] on select "[Selecione...] [GEOGRAPHIC_DATA]" at bounding box center [854, 185] width 719 height 34
click at [1197, 184] on select "[Selecione...] [GEOGRAPHIC_DATA]" at bounding box center [854, 185] width 719 height 34
select select "65"
click at [495, 168] on select "[Selecione...] [GEOGRAPHIC_DATA]" at bounding box center [854, 185] width 719 height 34
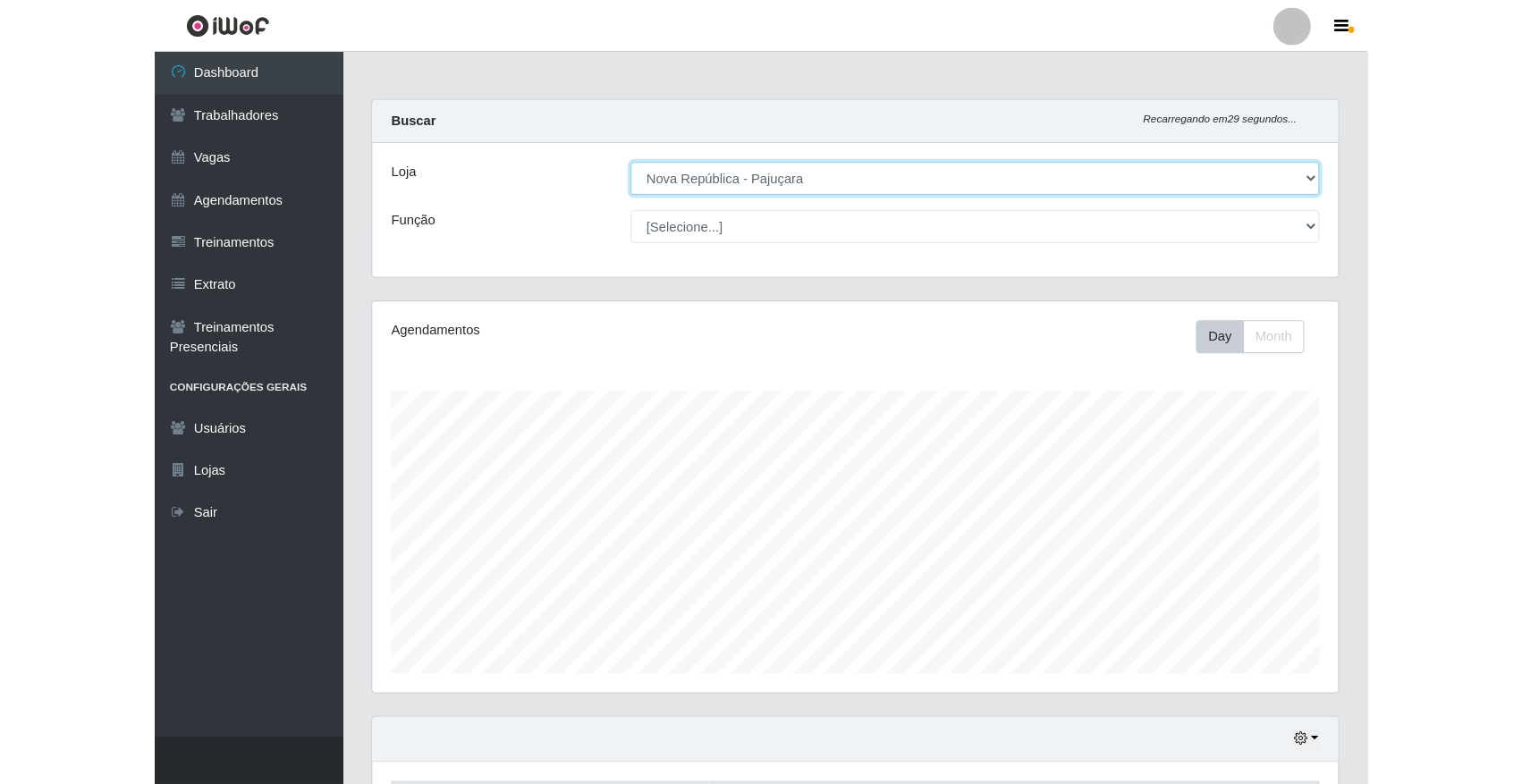
scroll to position [372, 917]
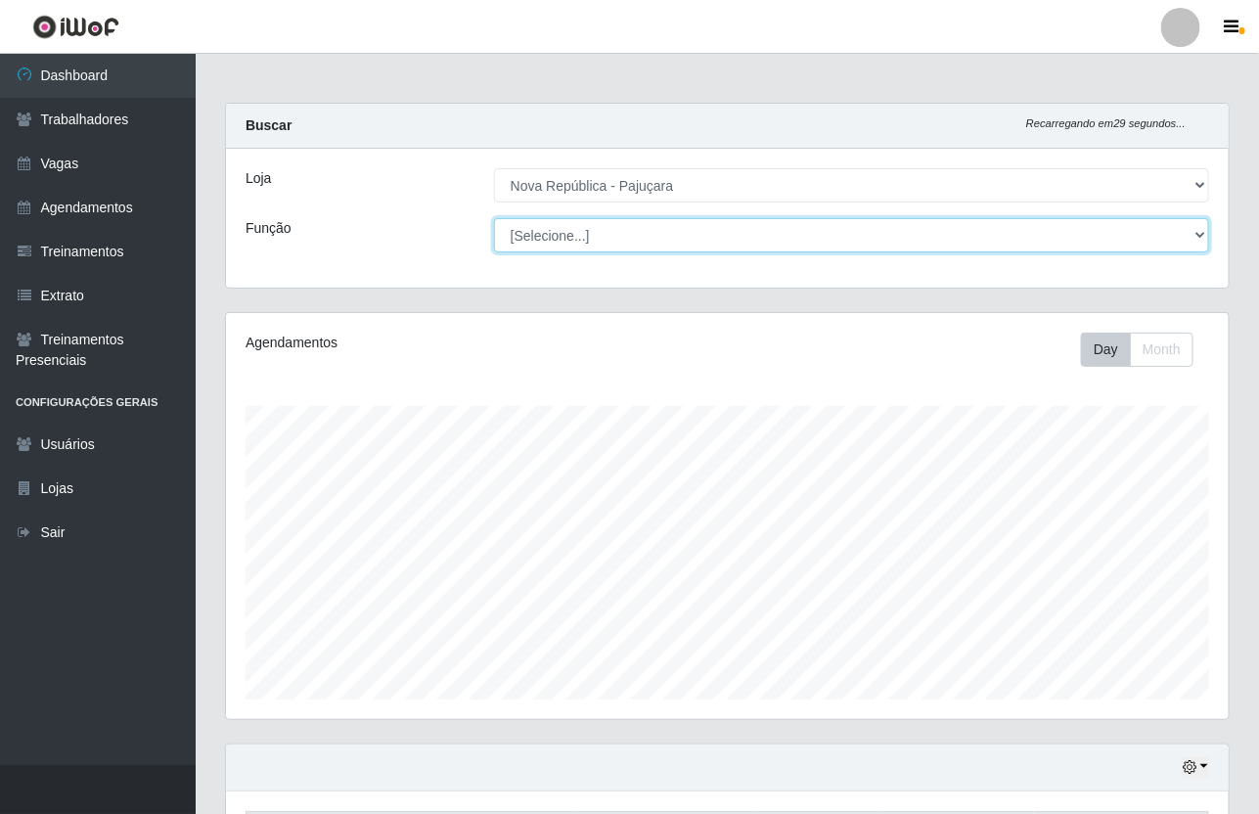
click at [1197, 235] on select "[Selecione...] Balconista Operador de Caixa Repositor" at bounding box center [851, 235] width 715 height 34
click at [1191, 235] on select "[Selecione...] Balconista Operador de Caixa Repositor" at bounding box center [851, 235] width 715 height 34
select select "22"
click at [494, 218] on select "[Selecione...] Balconista Operador de Caixa Repositor" at bounding box center [851, 235] width 715 height 34
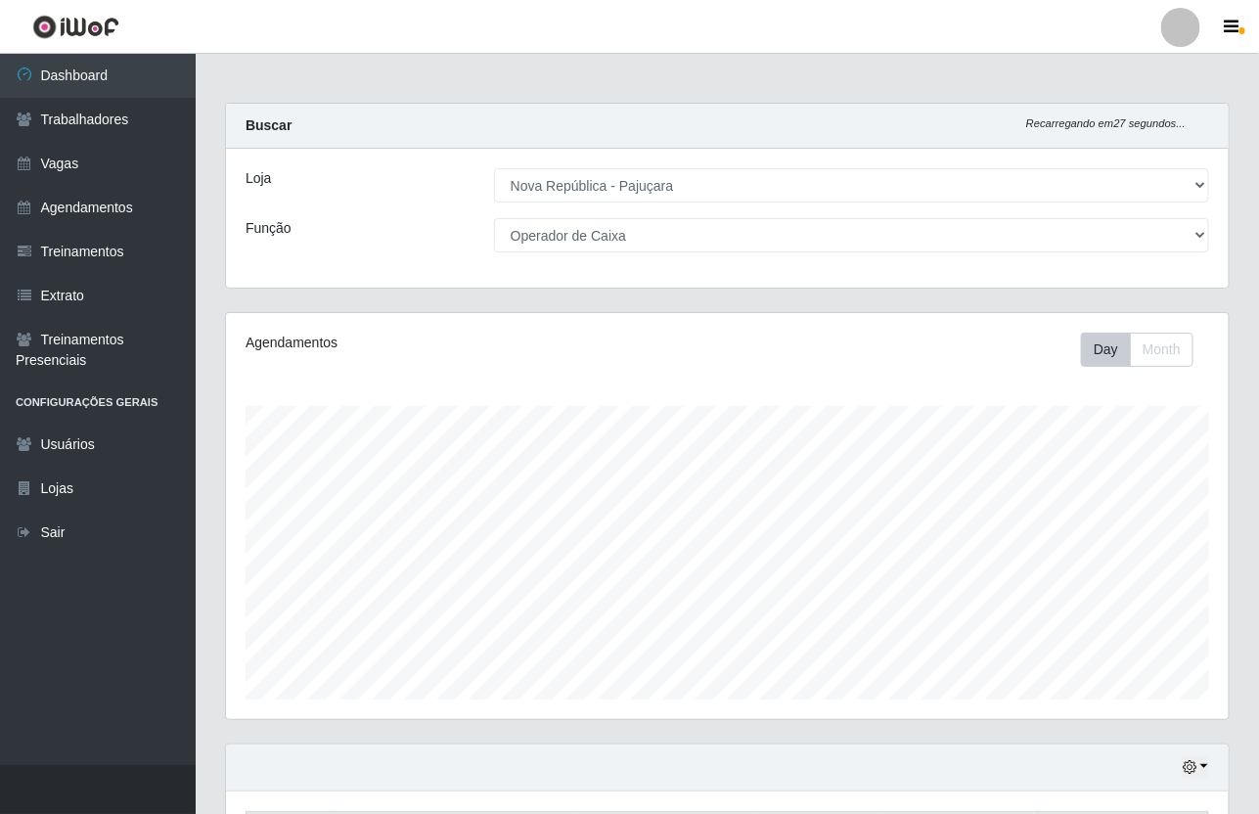
drag, startPoint x: 1191, startPoint y: 251, endPoint x: 1191, endPoint y: 314, distance: 62.6
click at [1191, 314] on div "Agendamentos Day Month" at bounding box center [727, 516] width 1003 height 406
click at [1259, 79] on main "Carregando... Buscar Recarregando em 9 segundos... Loja [Selecione...] [GEOGRAP…" at bounding box center [728, 723] width 1064 height 1338
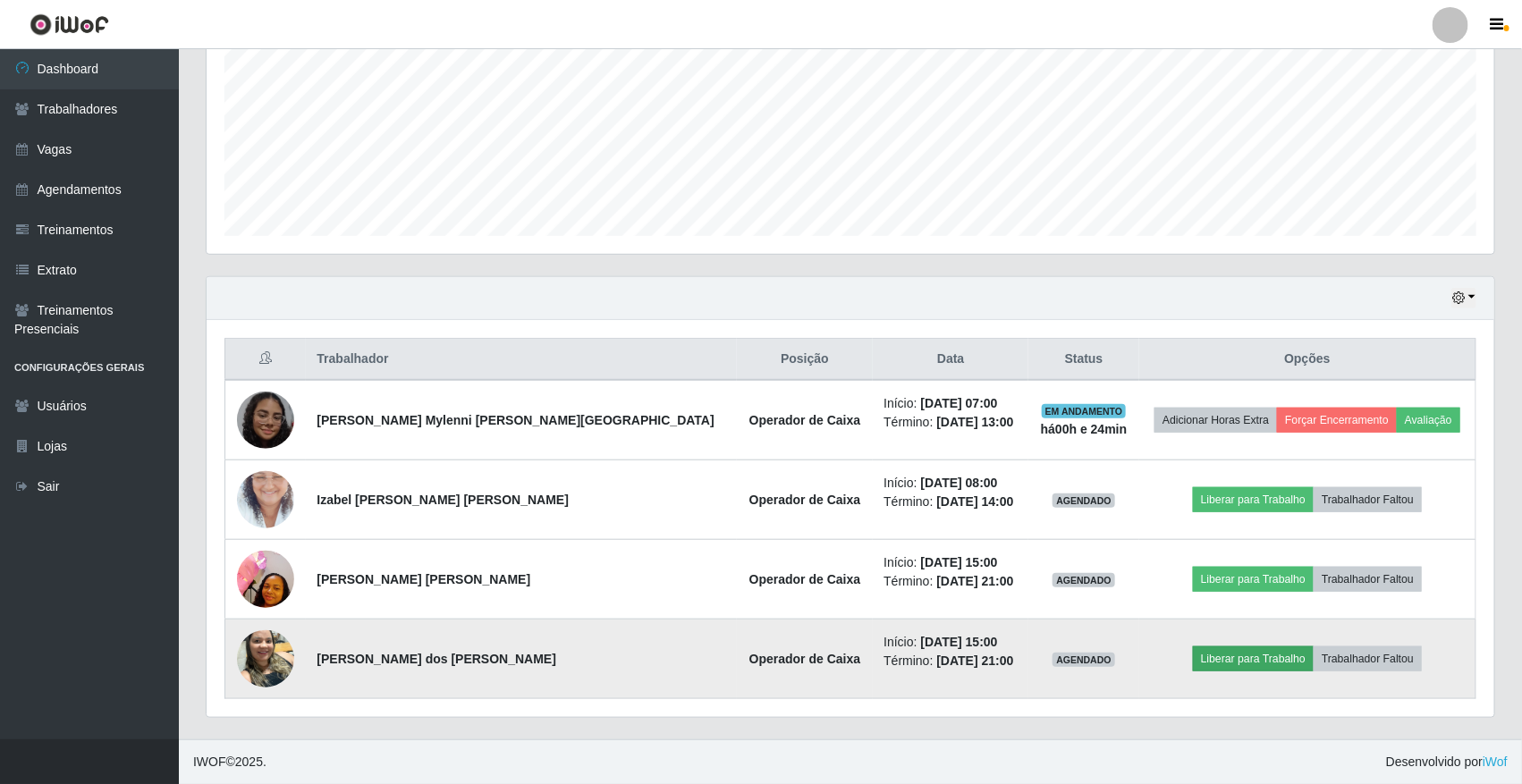
scroll to position [405, 0]
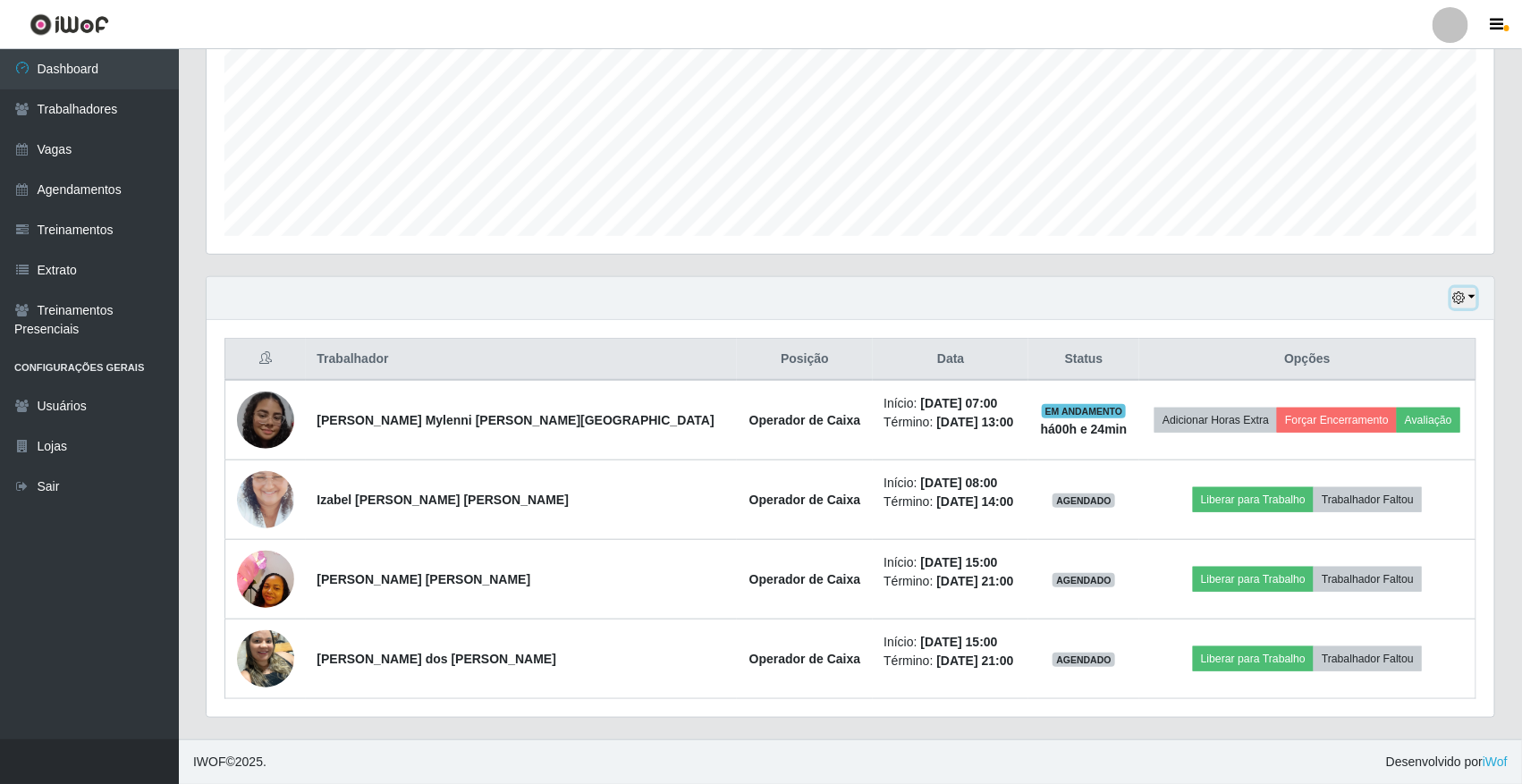
click at [1155, 289] on button "button" at bounding box center [1463, 298] width 25 height 21
click at [1155, 302] on button "button" at bounding box center [1463, 298] width 25 height 21
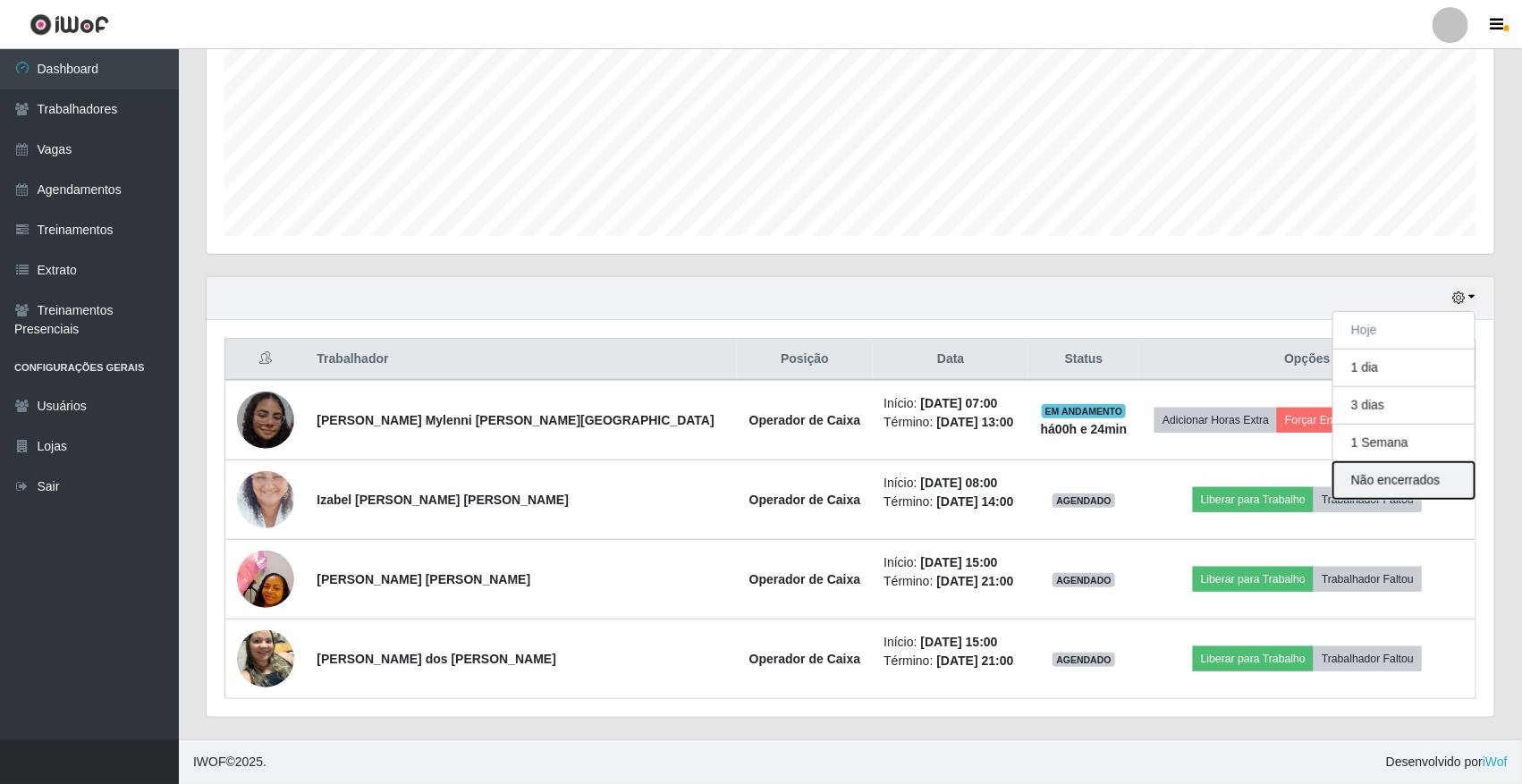
click at [1155, 488] on button "Não encerrados" at bounding box center [1404, 481] width 142 height 37
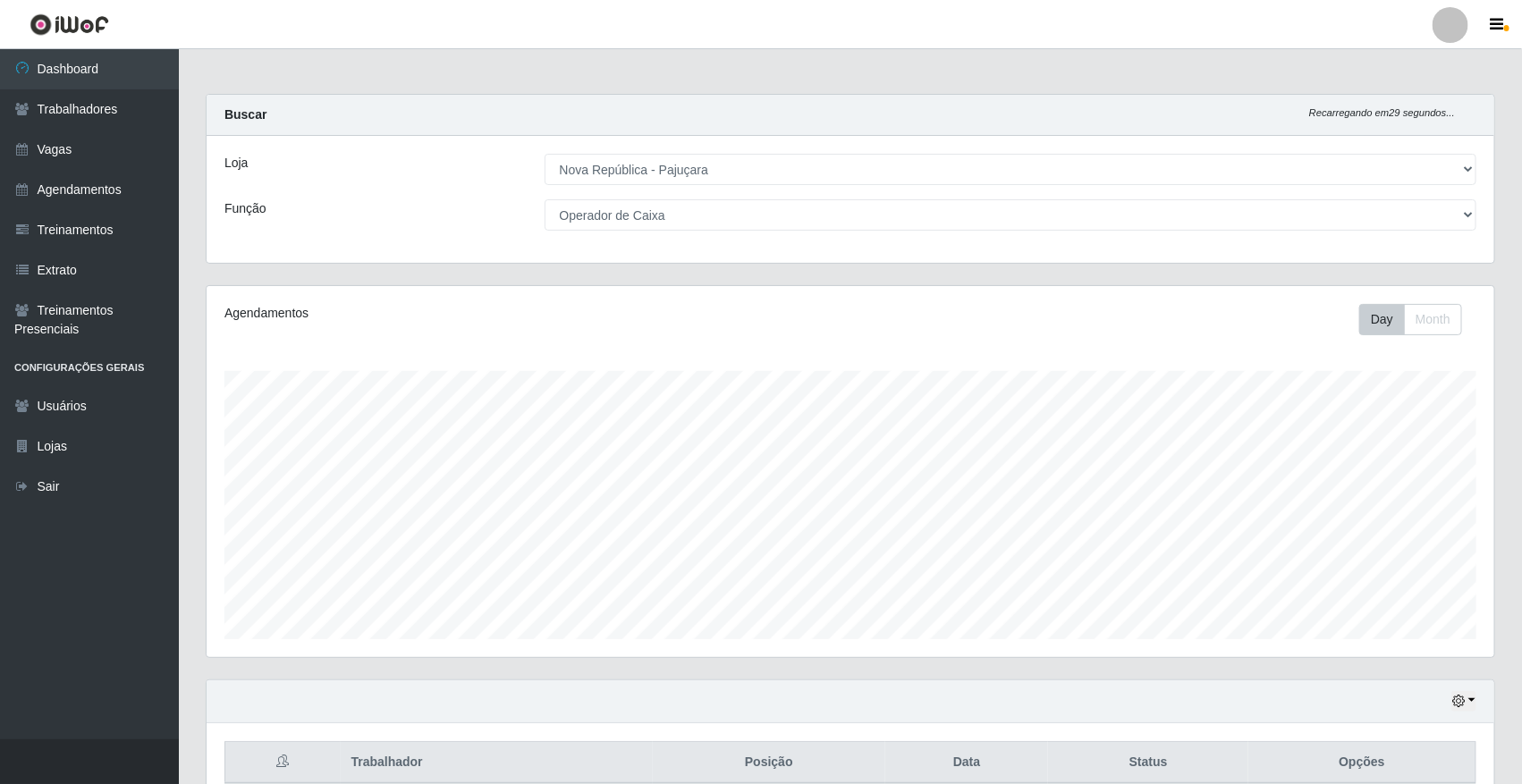
scroll to position [87, 0]
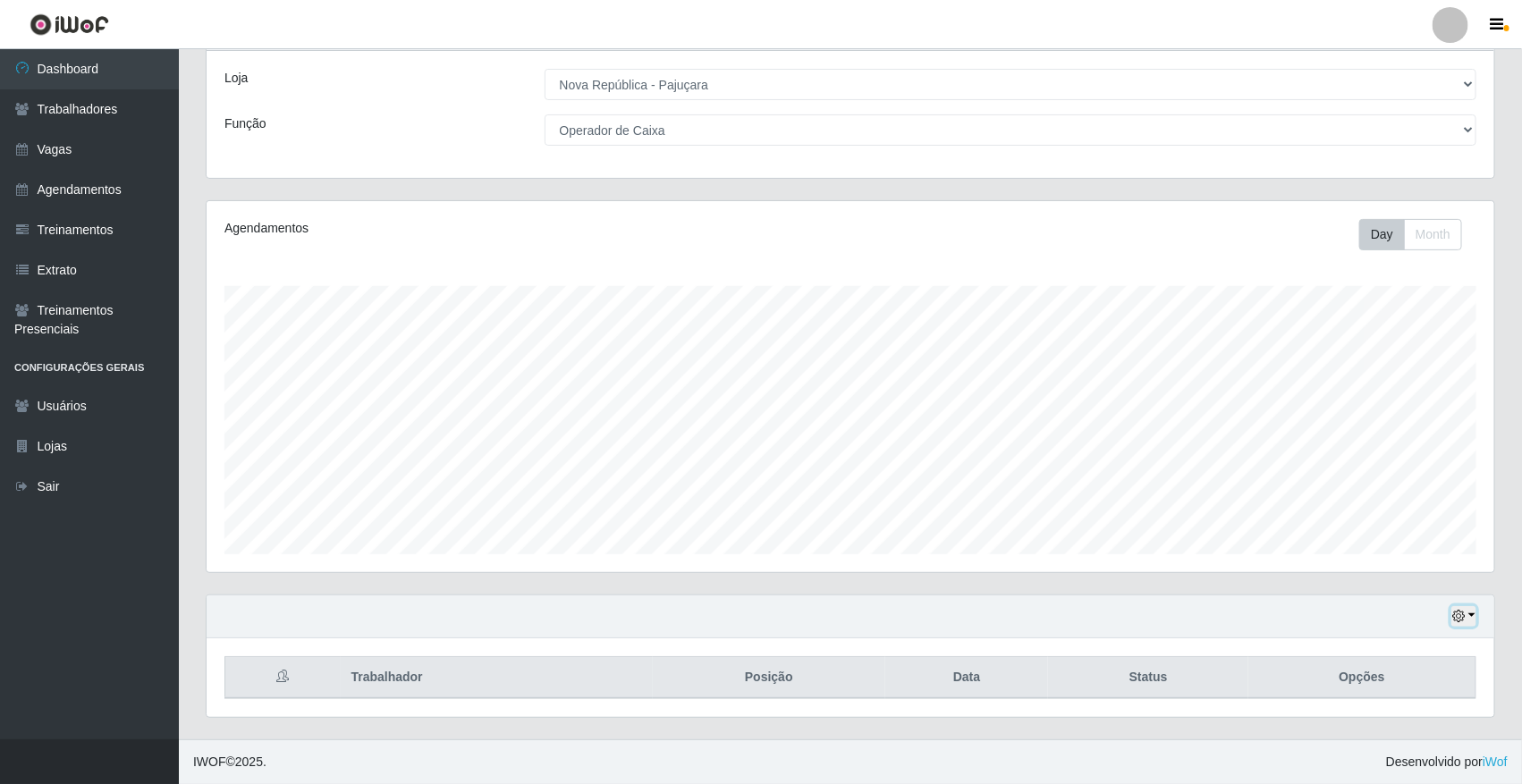
click at [1155, 609] on button "button" at bounding box center [1463, 616] width 25 height 21
click at [1155, 547] on button "1 Semana" at bounding box center [1404, 548] width 142 height 37
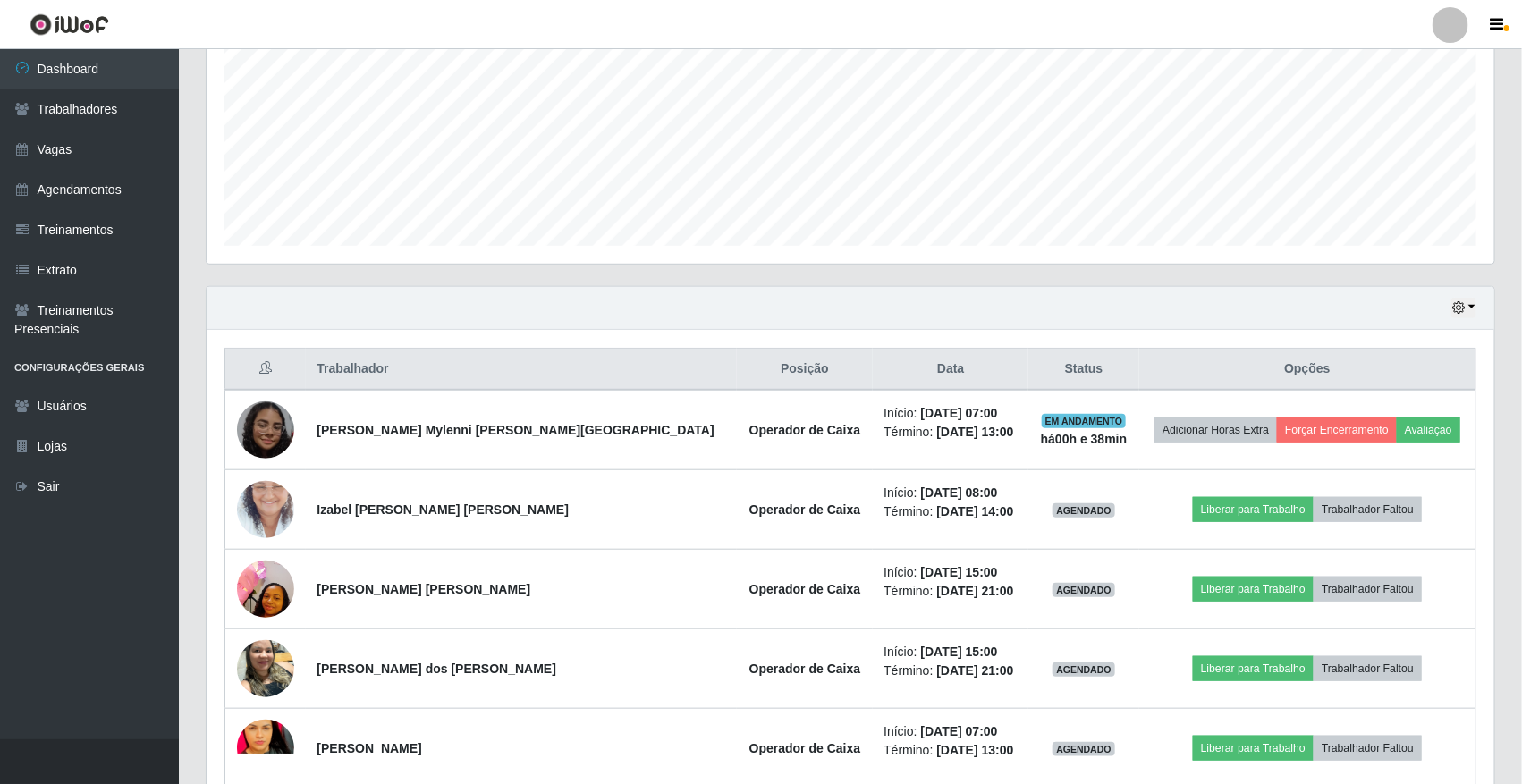
scroll to position [559, 0]
